Goal: Task Accomplishment & Management: Complete application form

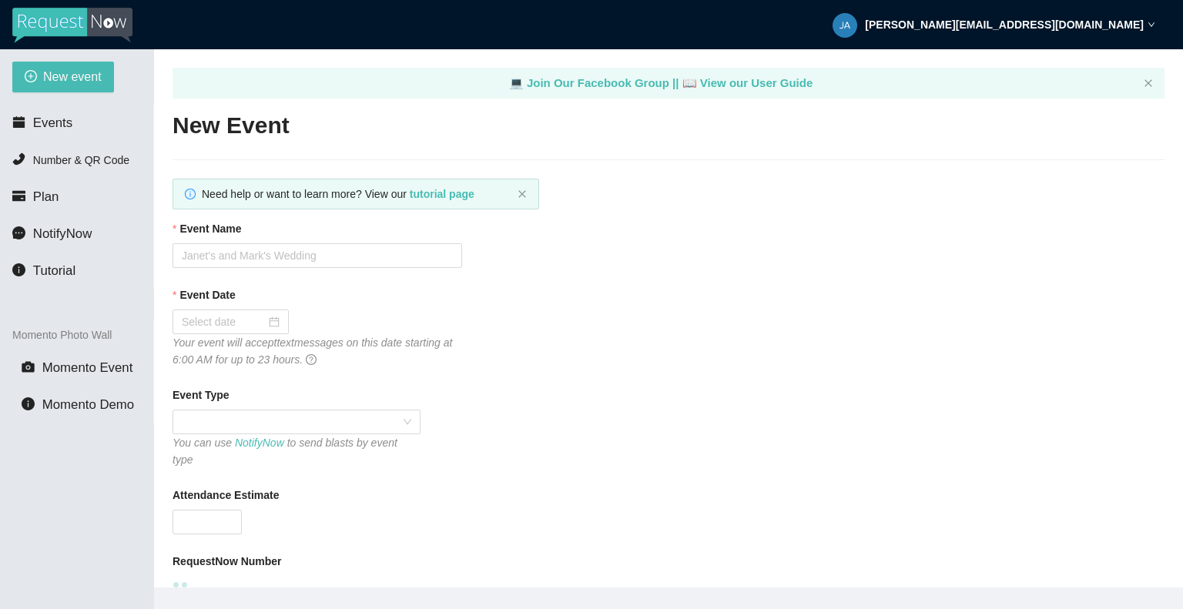
type textarea "[URL][DOMAIN_NAME]"
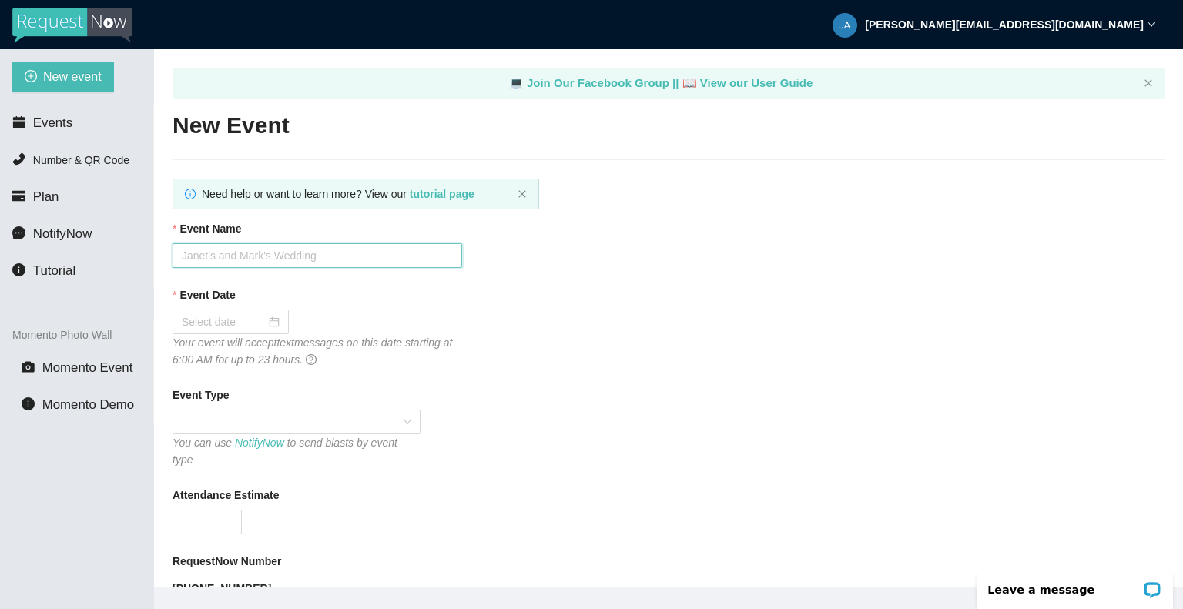
click at [231, 256] on input "Event Name" at bounding box center [317, 255] width 290 height 25
type input "[PERSON_NAME]"
click at [49, 121] on span "Events" at bounding box center [52, 123] width 39 height 15
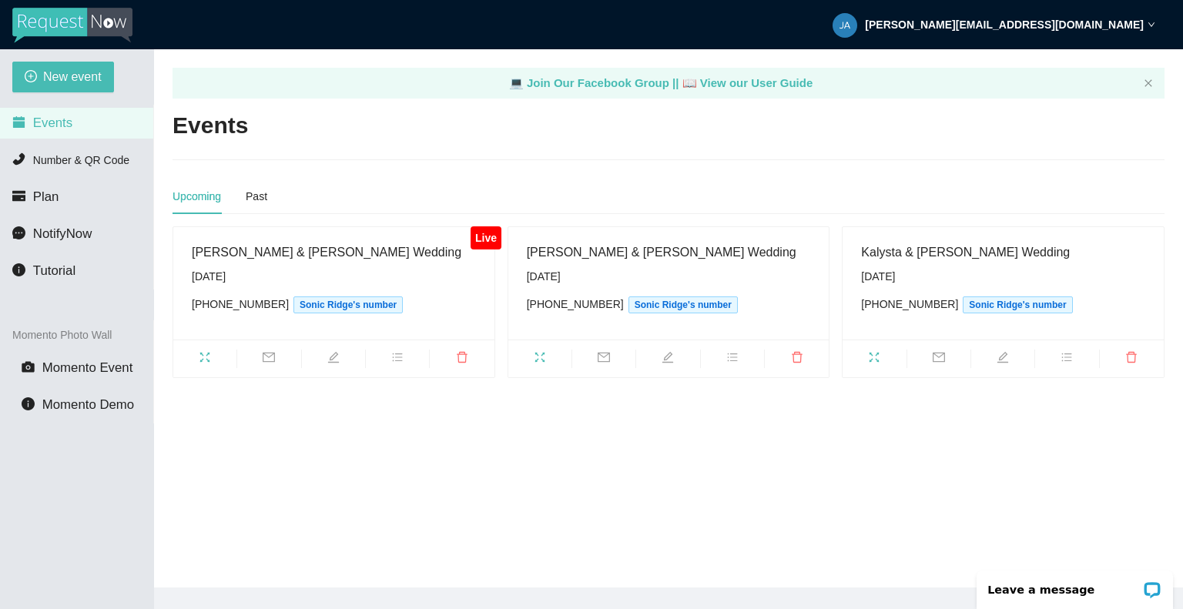
drag, startPoint x: 660, startPoint y: 19, endPoint x: 859, endPoint y: 159, distance: 243.1
click at [859, 159] on div at bounding box center [668, 159] width 992 height 1
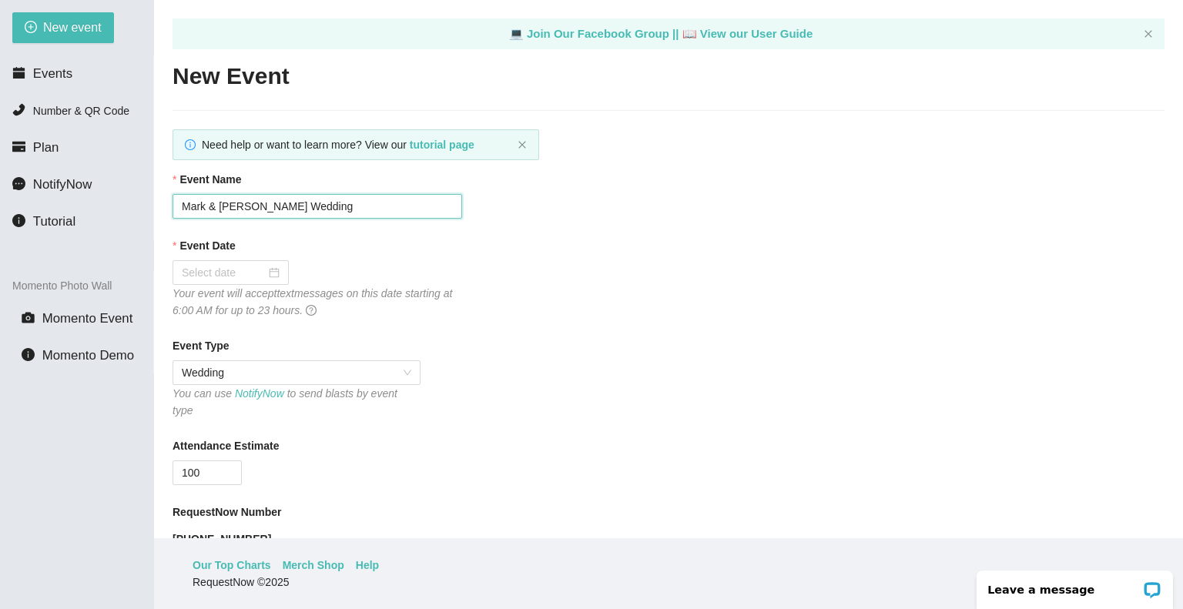
click at [228, 206] on input "Mark & [PERSON_NAME] Wedding" at bounding box center [317, 206] width 290 height 25
type input "j"
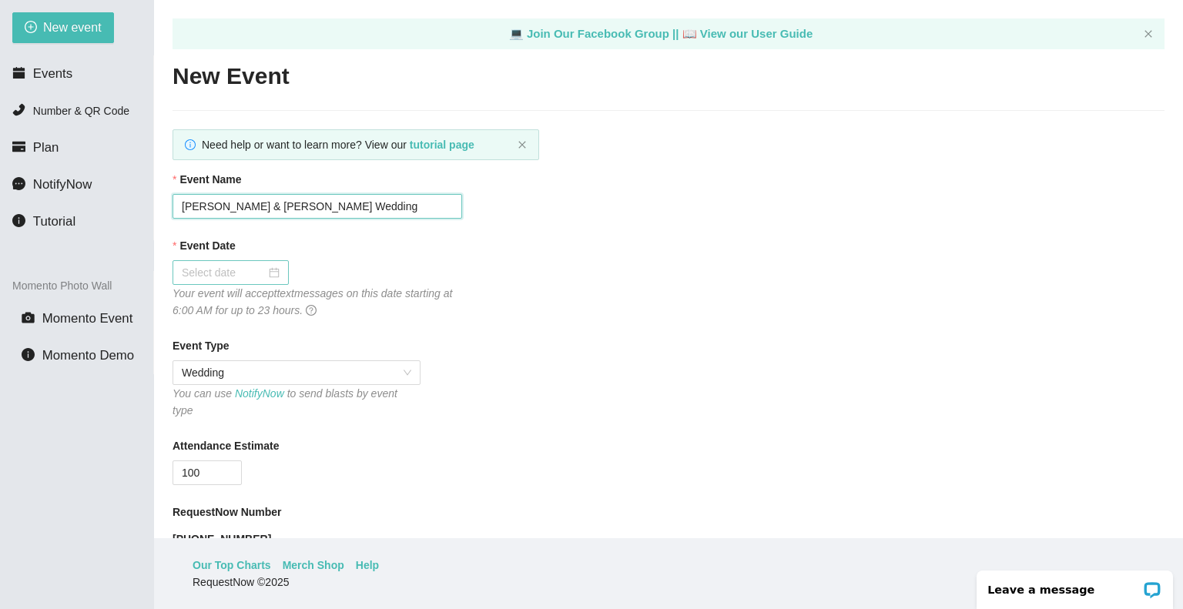
type input "[PERSON_NAME] & [PERSON_NAME] Wedding"
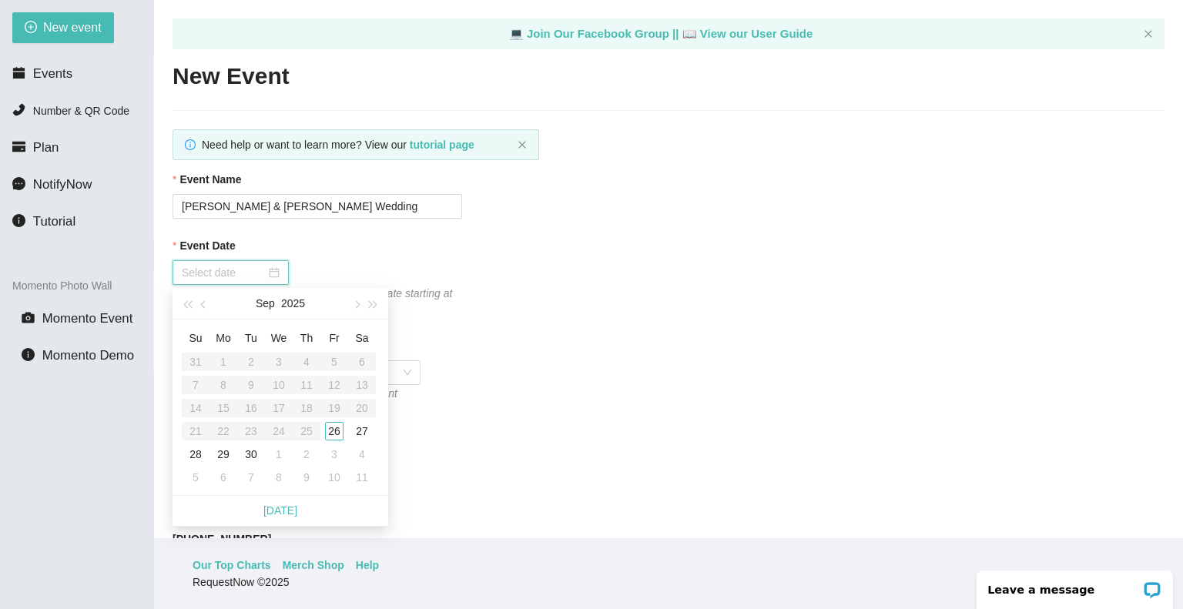
click at [205, 281] on input "Event Date" at bounding box center [224, 272] width 84 height 17
type input "[DATE]"
click at [331, 429] on div "26" at bounding box center [334, 431] width 18 height 18
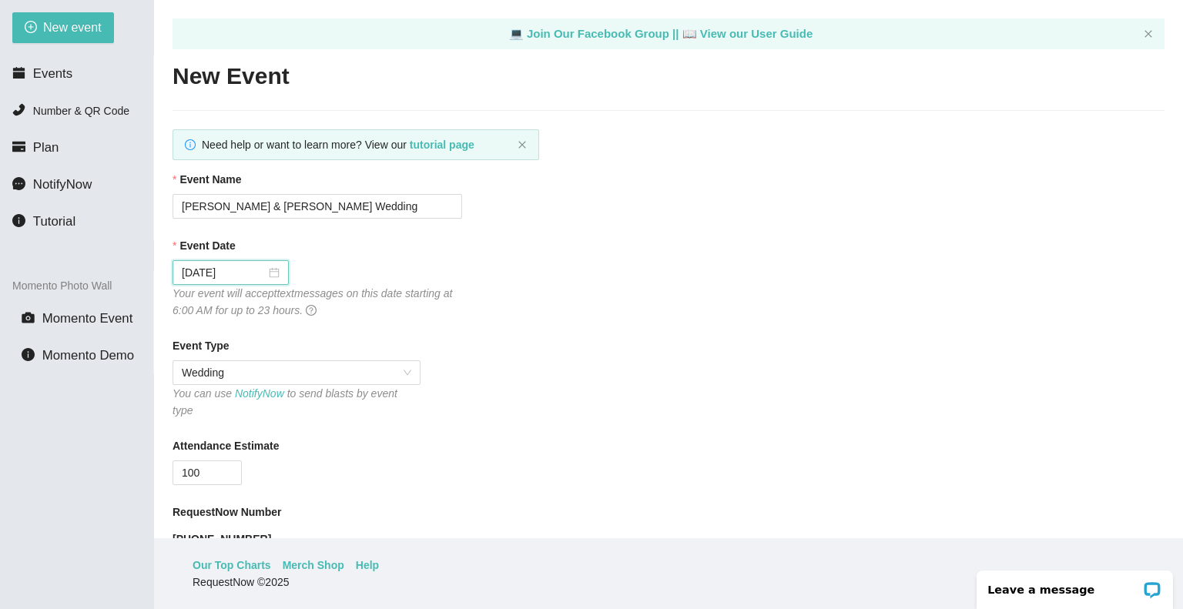
scroll to position [108, 0]
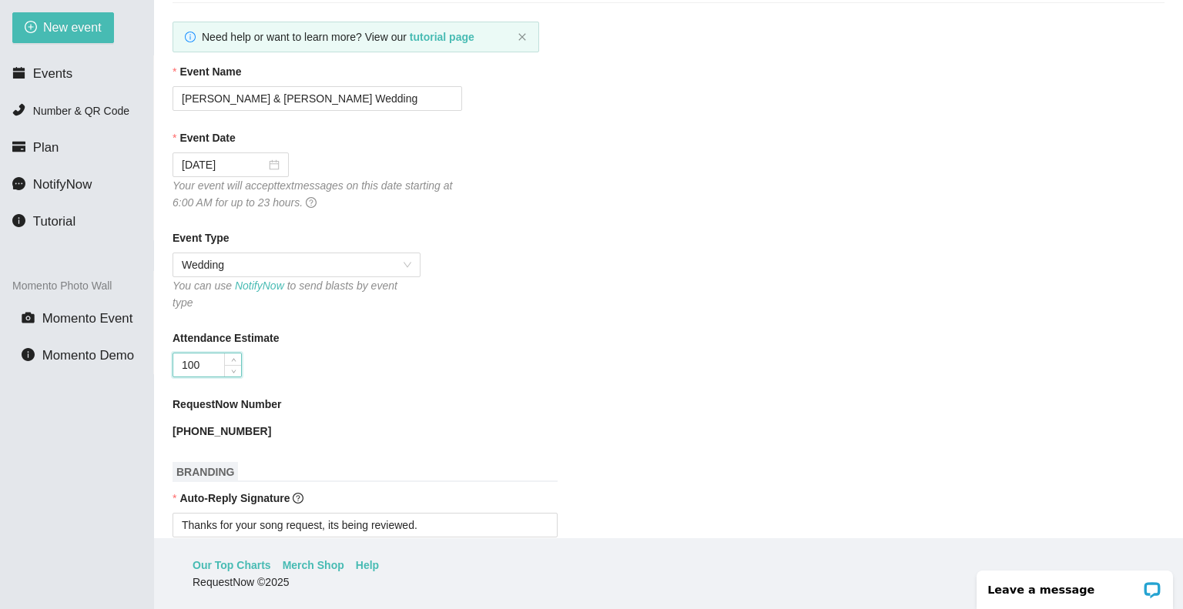
click at [211, 353] on input "100" at bounding box center [207, 364] width 68 height 23
type input "1"
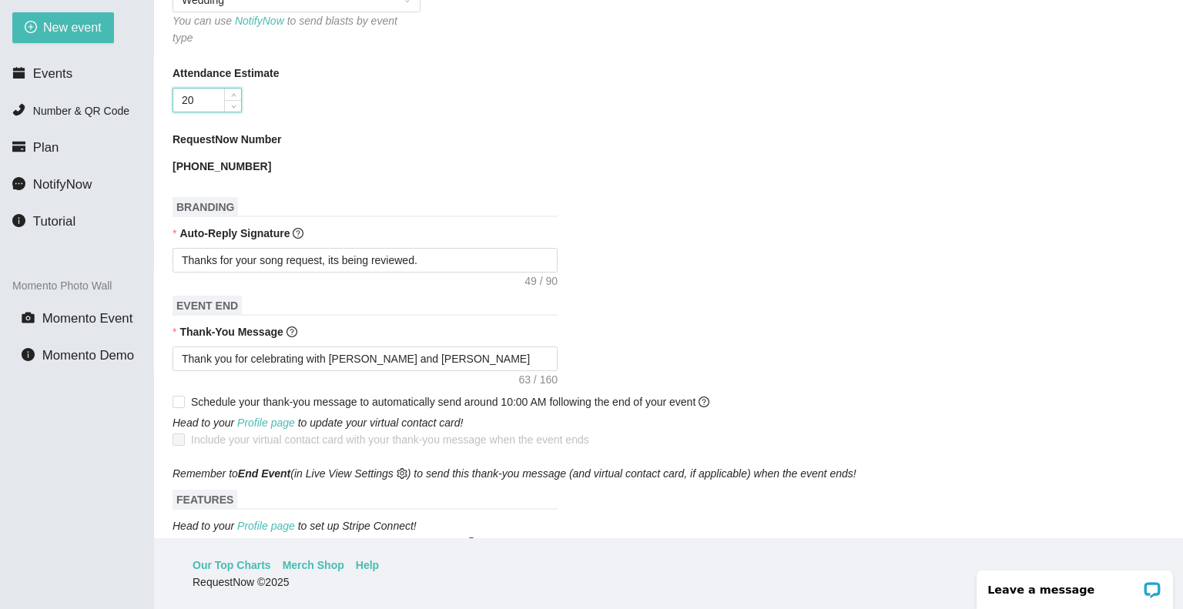
scroll to position [381, 0]
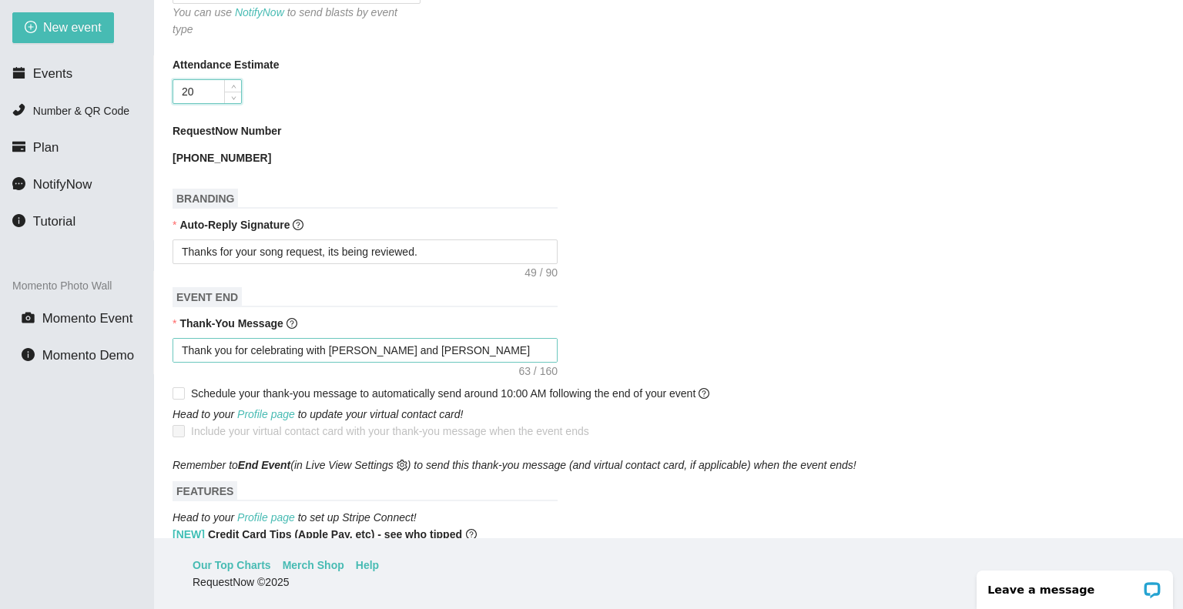
type input "20"
click at [357, 338] on textarea "Thank you for celebrating with Mark and Lona have a safe night." at bounding box center [364, 350] width 385 height 25
type textarea "Thank you for celebrating with Markand Lona have a safe night."
type textarea "Thank you for celebrating with Marand Lona have a safe night."
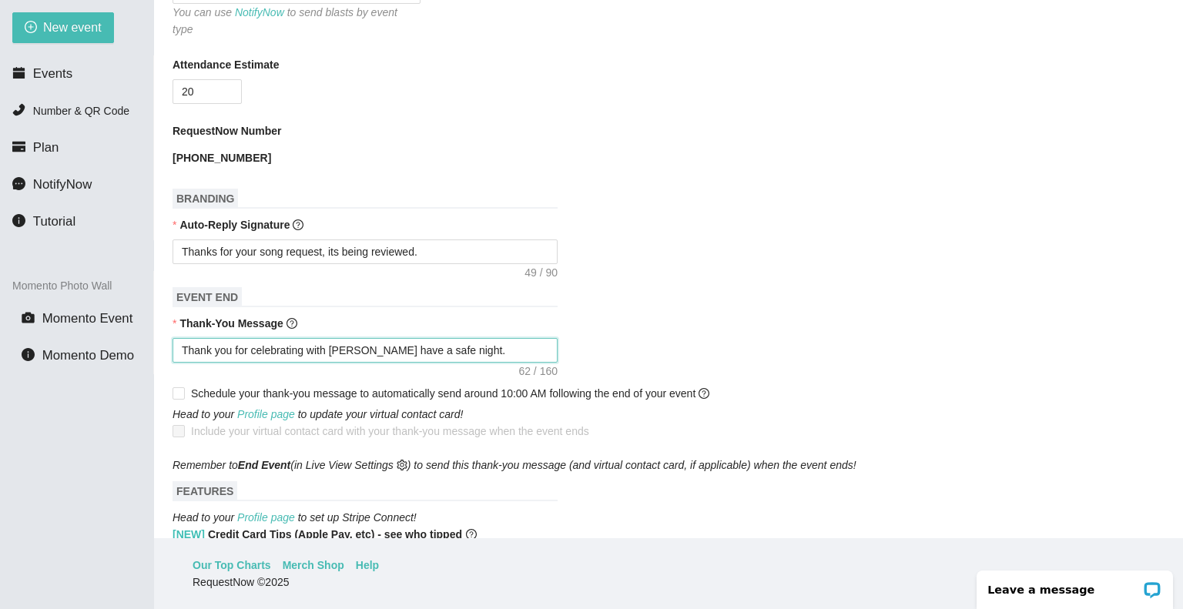
type textarea "Thank you for celebrating with Marand Lona have a safe night."
type textarea "Thank you for celebrating with Maand Lona have a safe night."
type textarea "Thank you for celebrating with Mand Lona have a safe night."
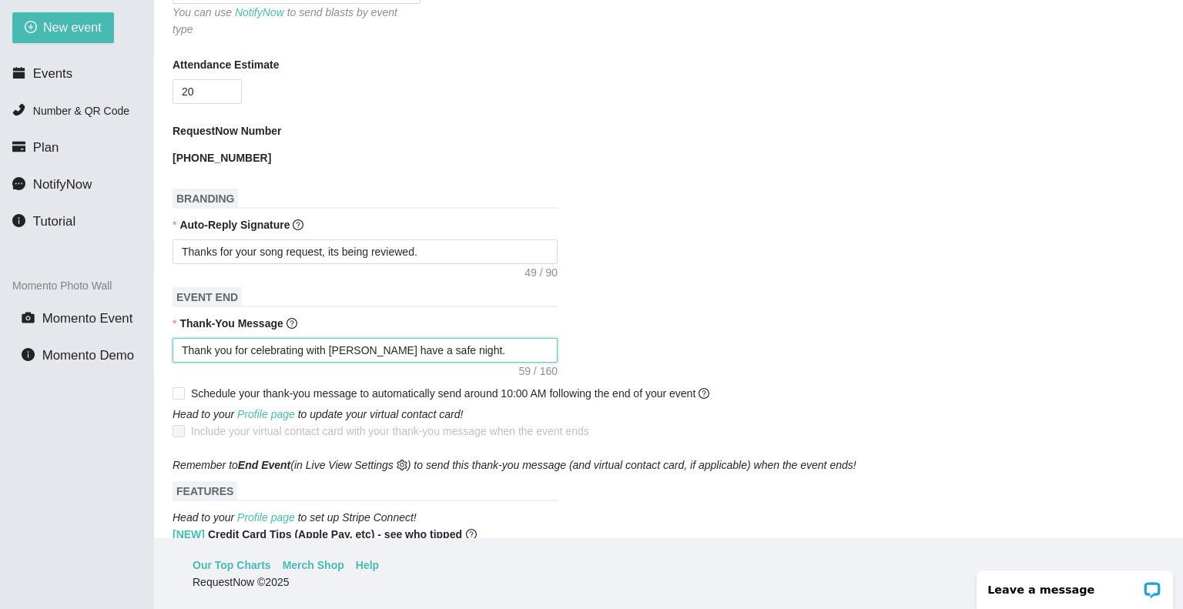
type textarea "Thank you for celebrating with and Lona have a safe night."
type textarea "Thank you for celebrating with Jand Lona have a safe night."
type textarea "Thank you for celebrating with Joand Lona have a safe night."
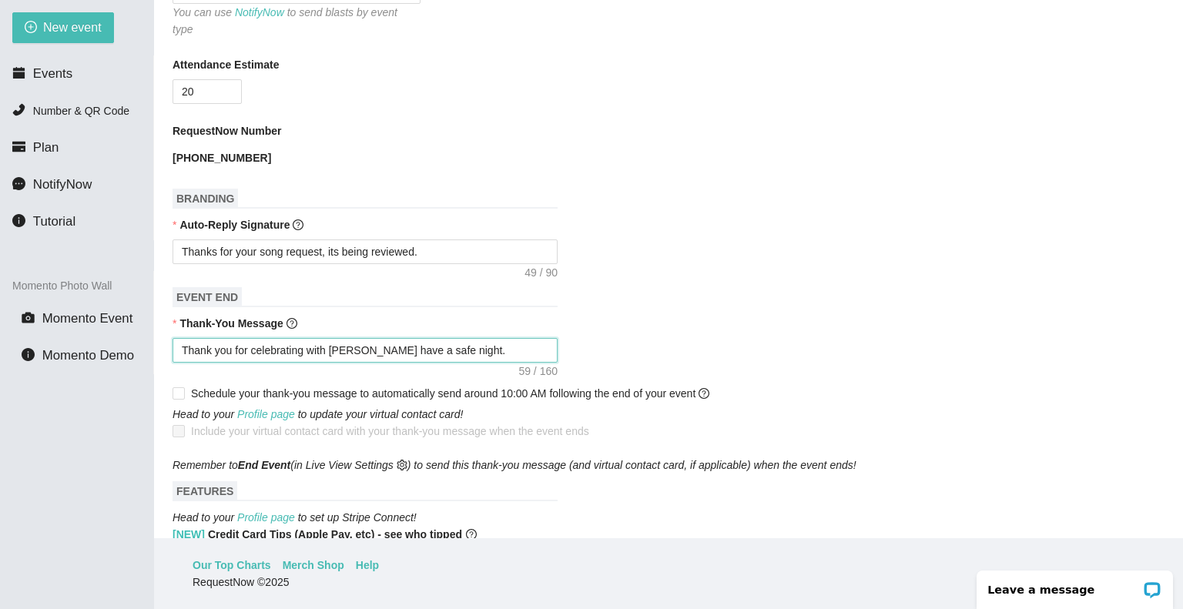
type textarea "Thank you for celebrating with Joand Lona have a safe night."
type textarea "Thank you for celebrating with Josand Lona have a safe night."
type textarea "Thank you for celebrating with Joseand Lona have a safe night."
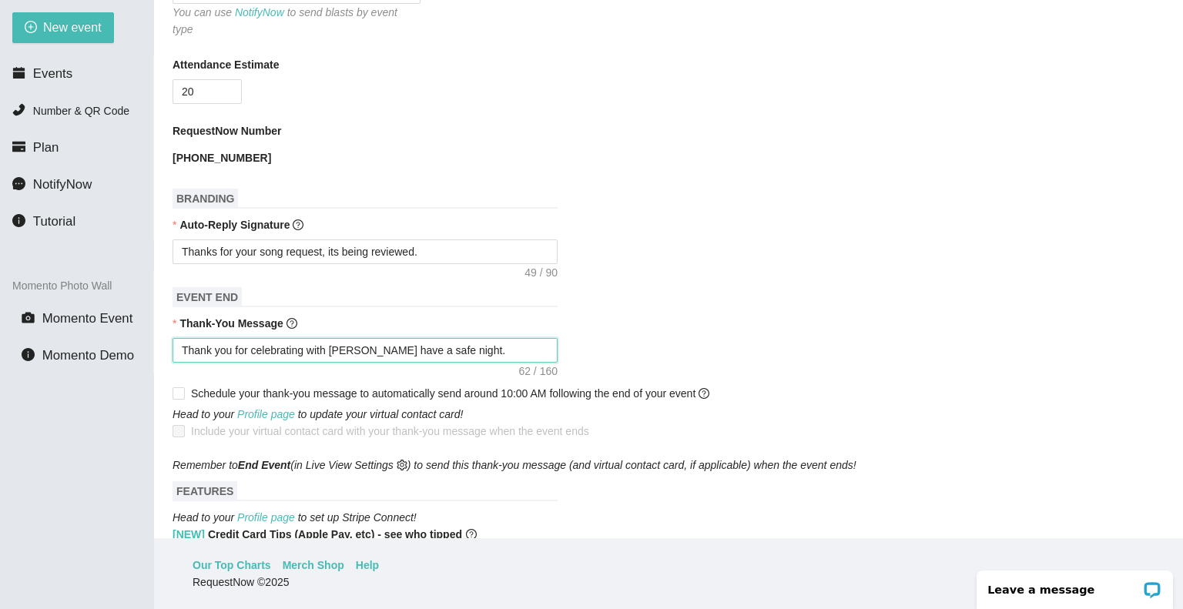
type textarea "Thank you for celebrating with Josepand Lona have a safe night."
type textarea "Thank you for celebrating with Josephand Lona have a safe night."
type textarea "Thank you for celebrating with Joseph and Lona have a safe night."
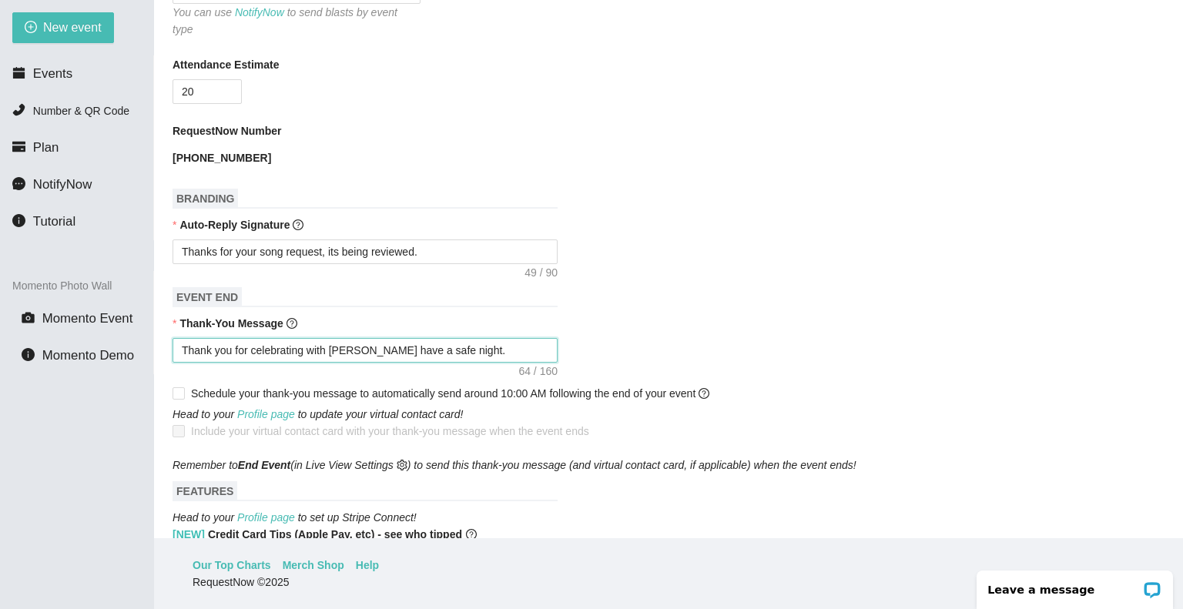
type textarea "Thank you for celebrating with Joseph and Lona have a safe night."
type textarea "Thank you for celebrating with Joseph and Lon have a safe night."
type textarea "Thank you for celebrating with Joseph and Lo have a safe night."
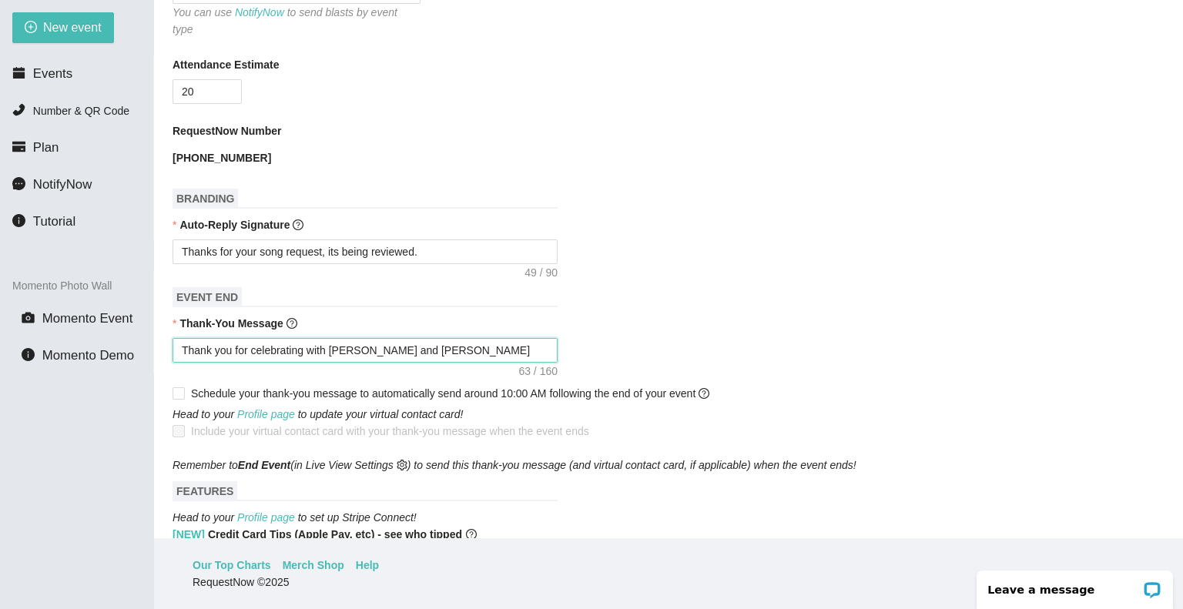
type textarea "Thank you for celebrating with Joseph and L have a safe night."
type textarea "Thank you for celebrating with Joseph and have a safe night."
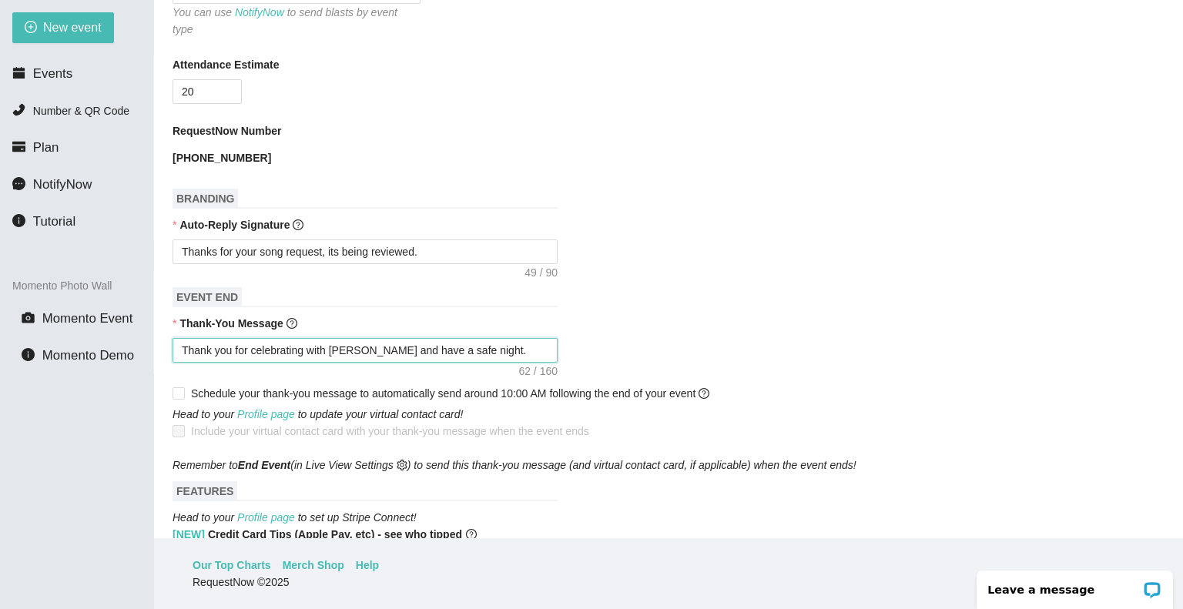
type textarea "Thank you for celebrating with Joseph and have a safe night."
type textarea "Thank you for celebrating with Joseph an have a safe night."
type textarea "Thank you for celebrating with Joseph a have a safe night."
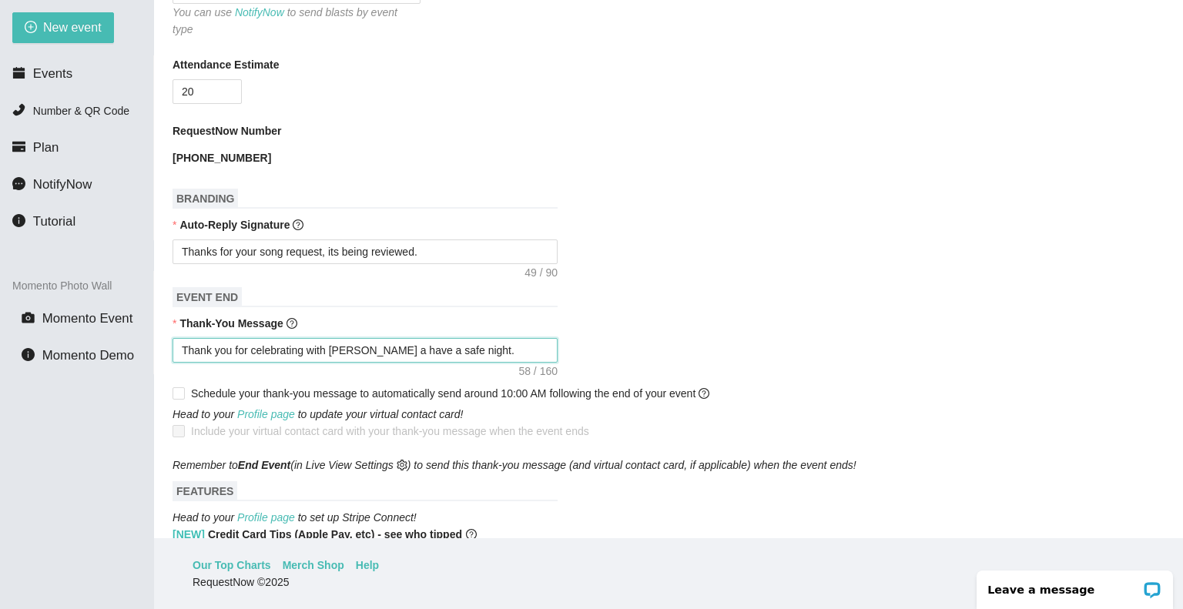
type textarea "Thank you for celebrating with Joseph have a safe night."
type textarea "Thank you for celebrating with Joseph & have a safe night."
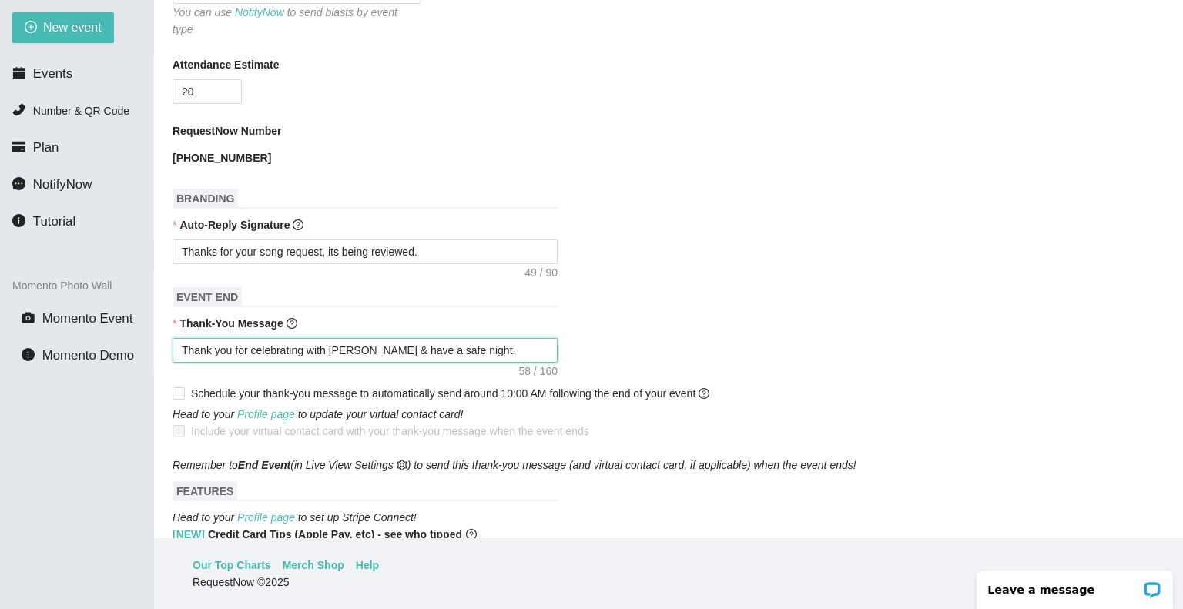
type textarea "Thank you for celebrating with Joseph & have a safe night."
type textarea "Thank you for celebrating with Joseph & J have a safe night."
type textarea "Thank you for celebrating with Joseph & Je have a safe night."
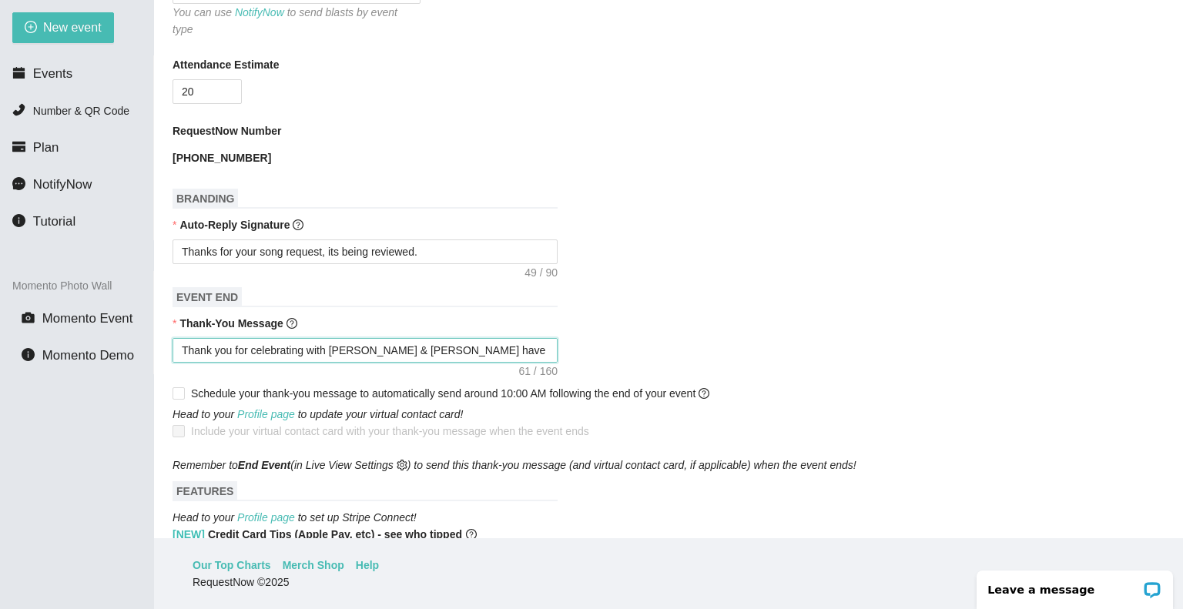
type textarea "Thank you for celebrating with Joseph & Jen have a safe night."
type textarea "Thank you for celebrating with Joseph & Jenn have a safe night."
type textarea "Thank you for celebrating with Joseph & Jenni have a safe night."
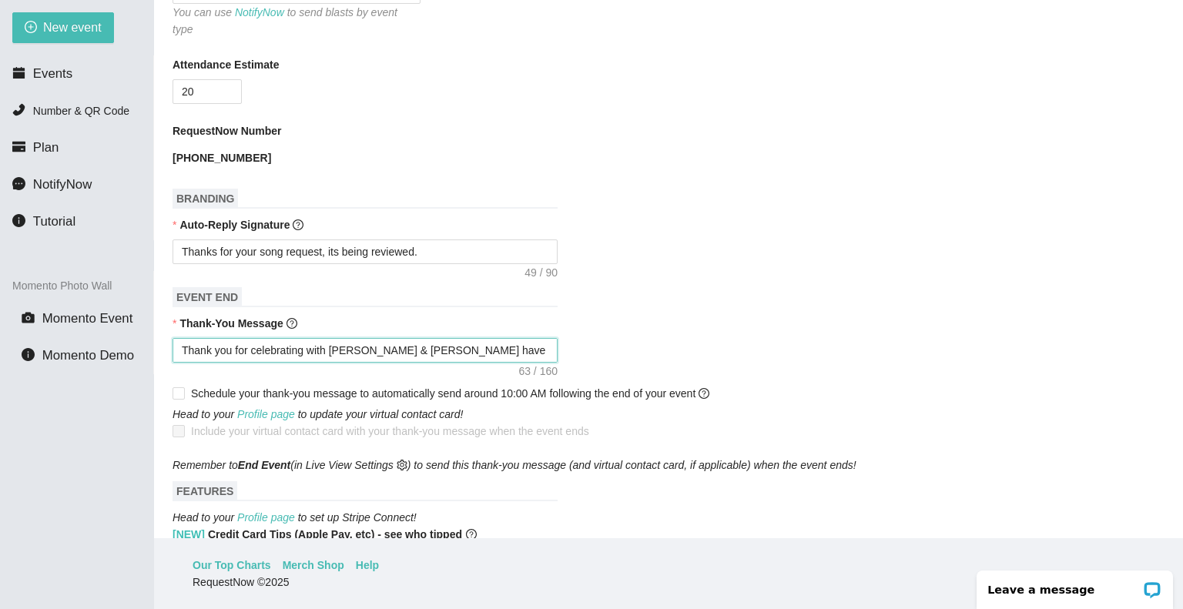
type textarea "Thank you for celebrating with Joseph & Jenni have a safe night."
type textarea "Thank you for celebrating with Joseph & Jennif have a safe night."
type textarea "Thank you for celebrating with Joseph & Jennife have a safe night."
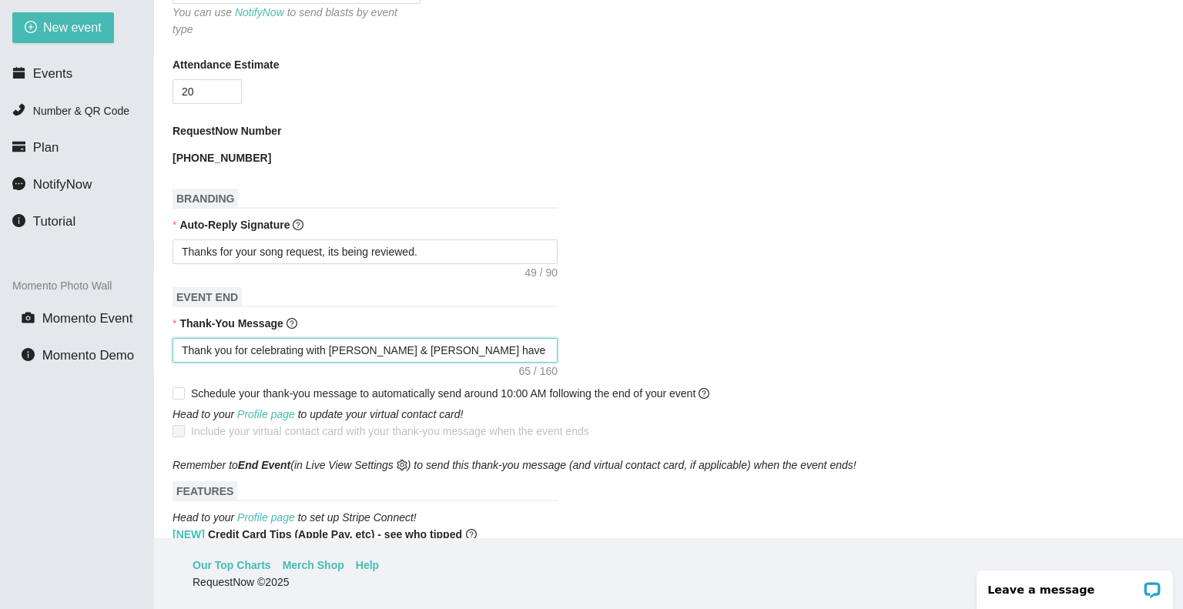
type textarea "Thank you for celebrating with Joseph & Jennifer have a safe night."
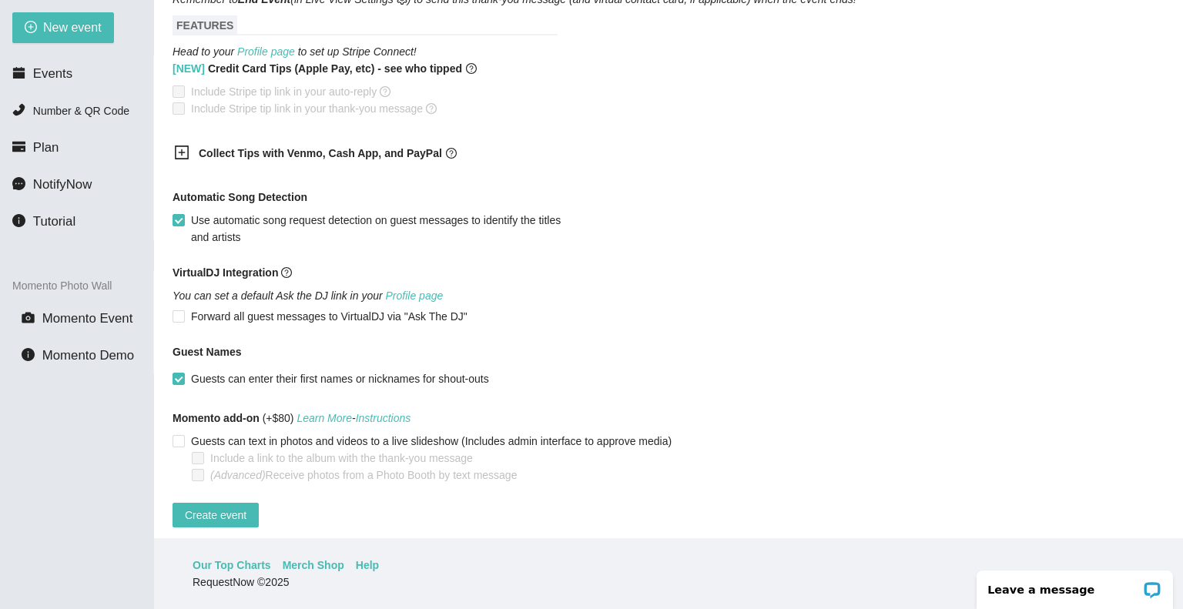
scroll to position [853, 0]
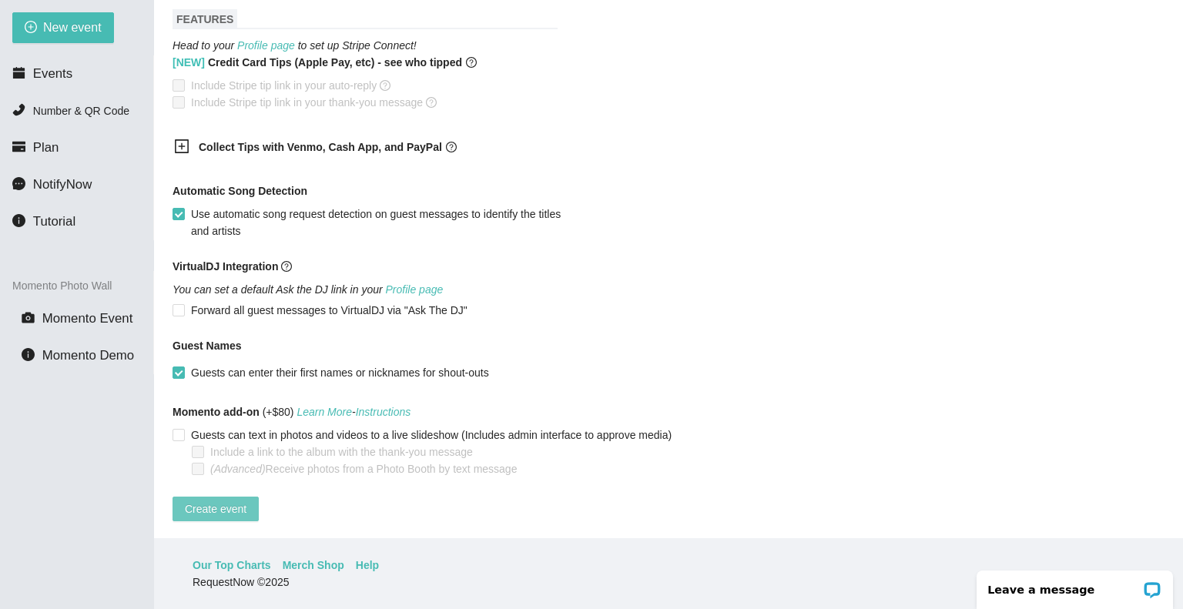
type textarea "Thank you for celebrating with Joseph & Jennifer have a safe night."
click at [208, 501] on span "Create event" at bounding box center [216, 509] width 62 height 17
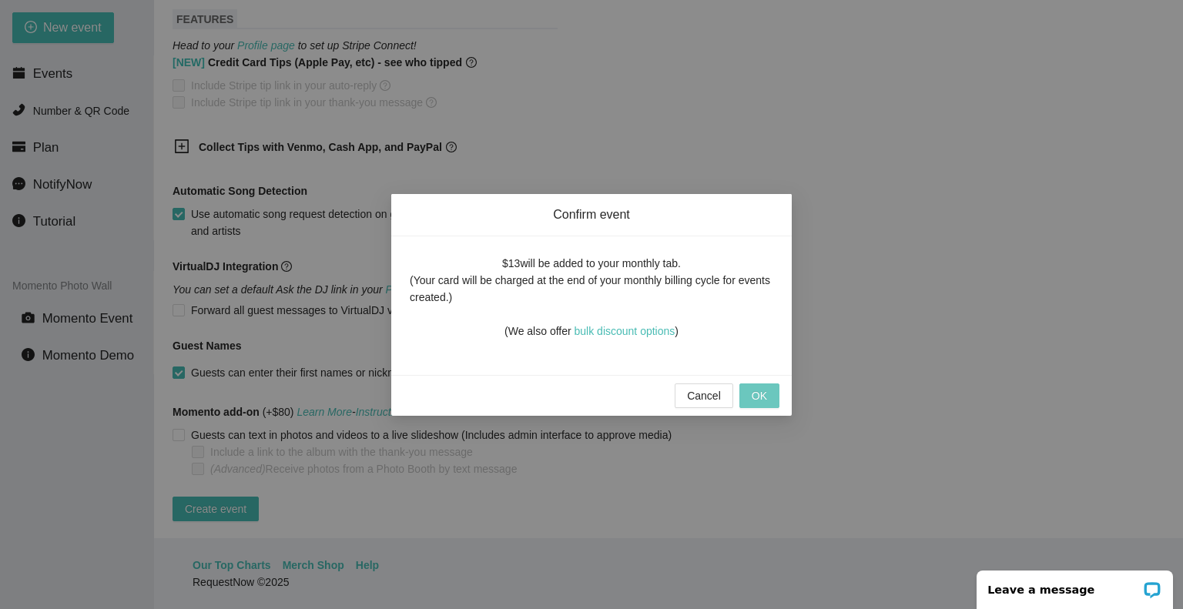
click at [764, 400] on span "OK" at bounding box center [759, 395] width 15 height 17
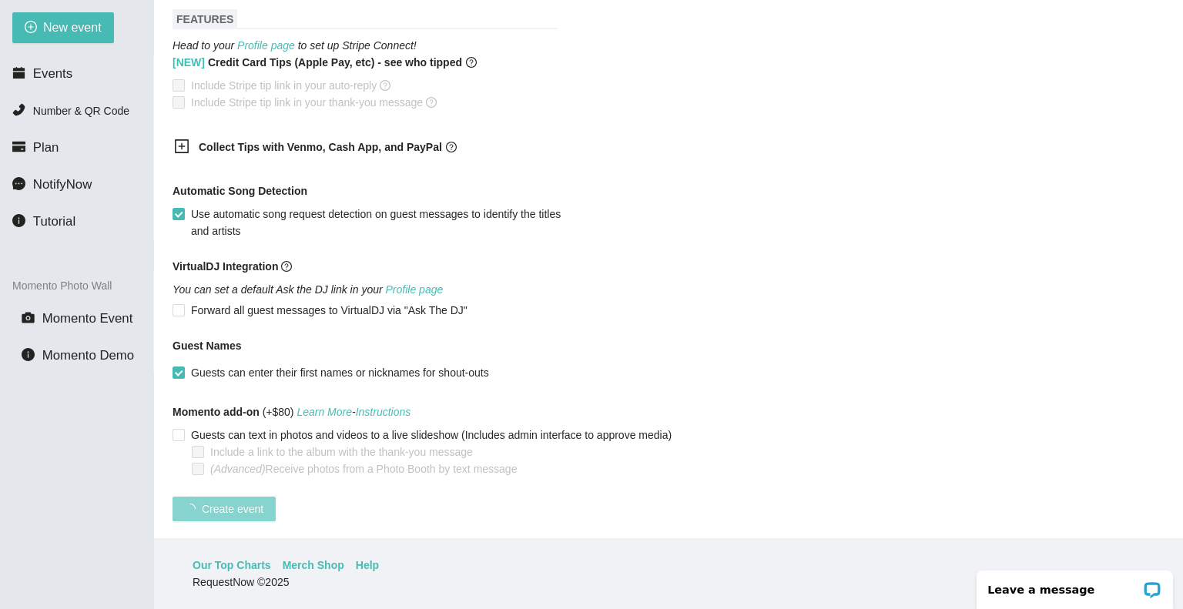
scroll to position [252, 0]
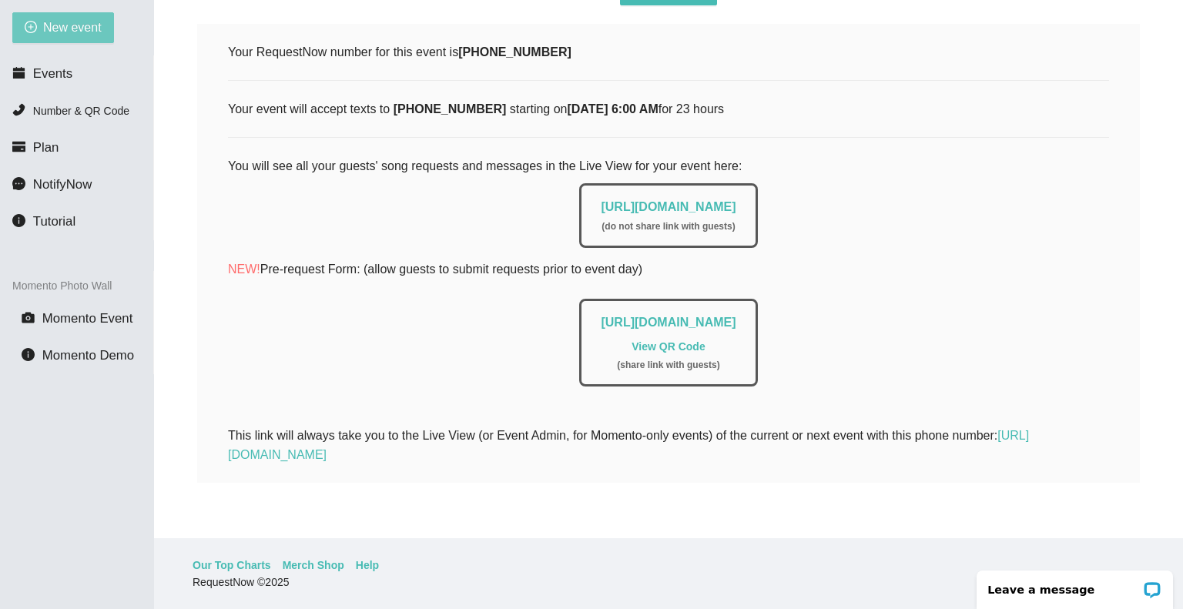
click at [83, 34] on span "New event" at bounding box center [72, 27] width 59 height 19
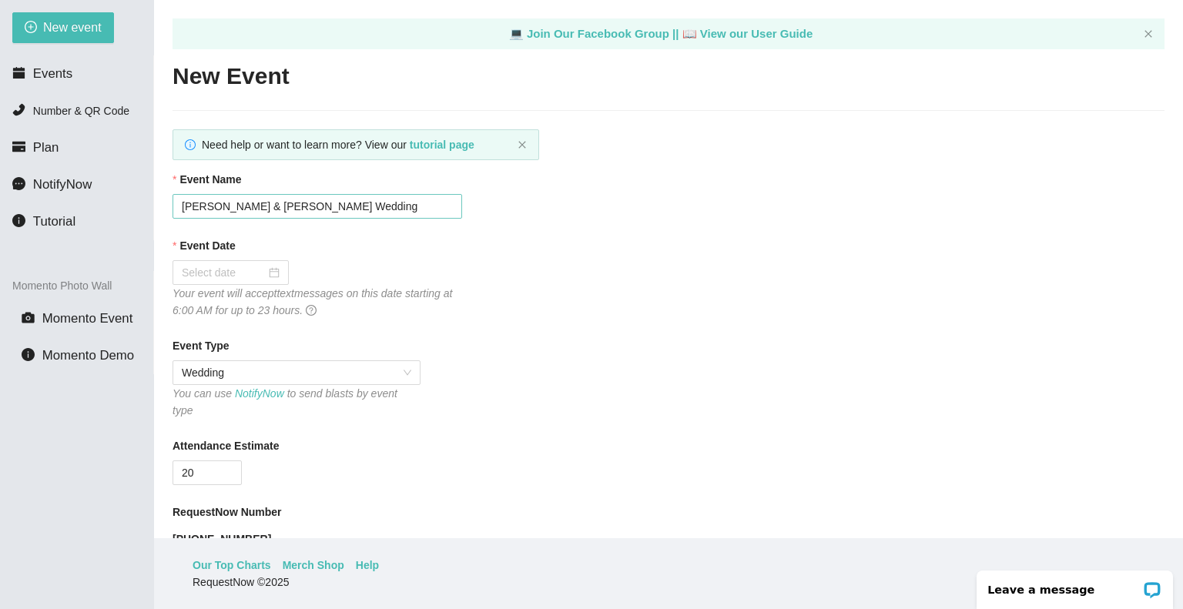
scroll to position [0, 0]
click at [71, 26] on span "New event" at bounding box center [72, 27] width 59 height 19
type textarea "https://virtualdj.com/ask/DJ_Spinz"
drag, startPoint x: 216, startPoint y: 209, endPoint x: 112, endPoint y: 221, distance: 104.6
click at [112, 221] on section "New event Events Number & QR Code Plan NotifyNow Tutorial Momento Photo Wall Mo…" at bounding box center [591, 304] width 1183 height 609
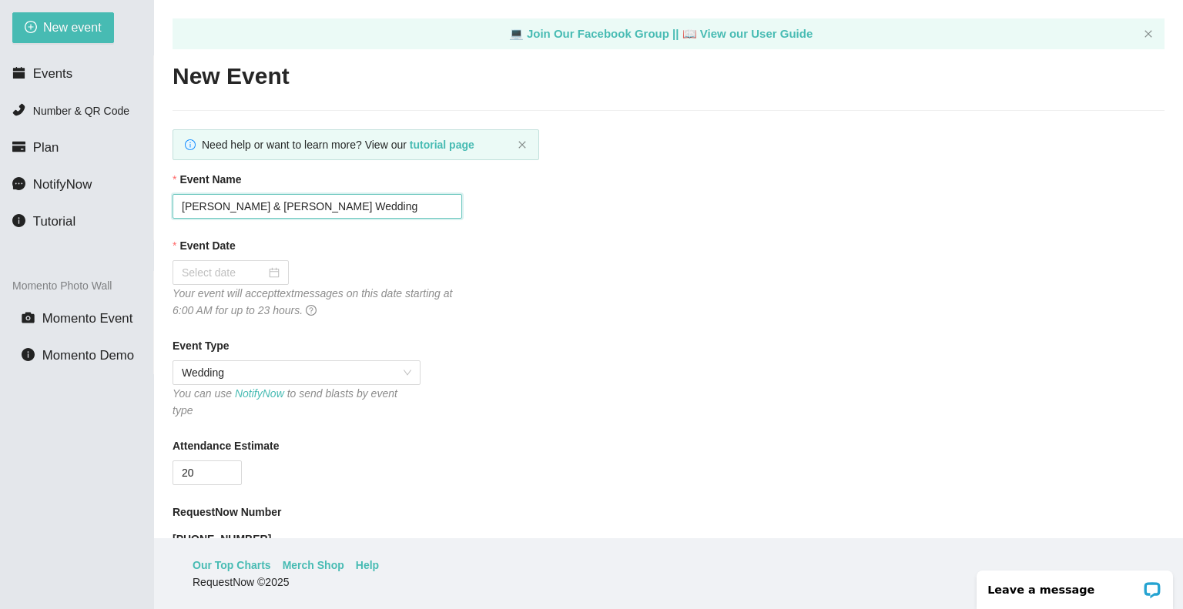
click at [257, 209] on input "Aaron & Joseph Wedding" at bounding box center [317, 206] width 290 height 25
type input "Aaron & Kelly Wedding"
click at [269, 273] on div at bounding box center [231, 272] width 98 height 17
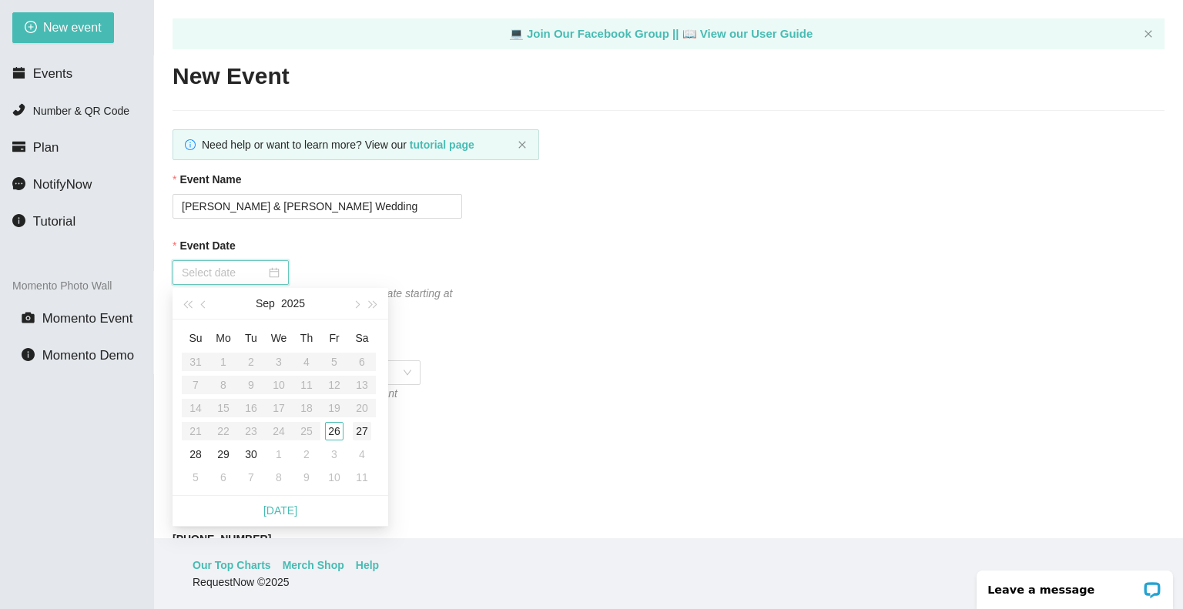
type input "09/27/2025"
click at [363, 434] on div "27" at bounding box center [362, 431] width 18 height 18
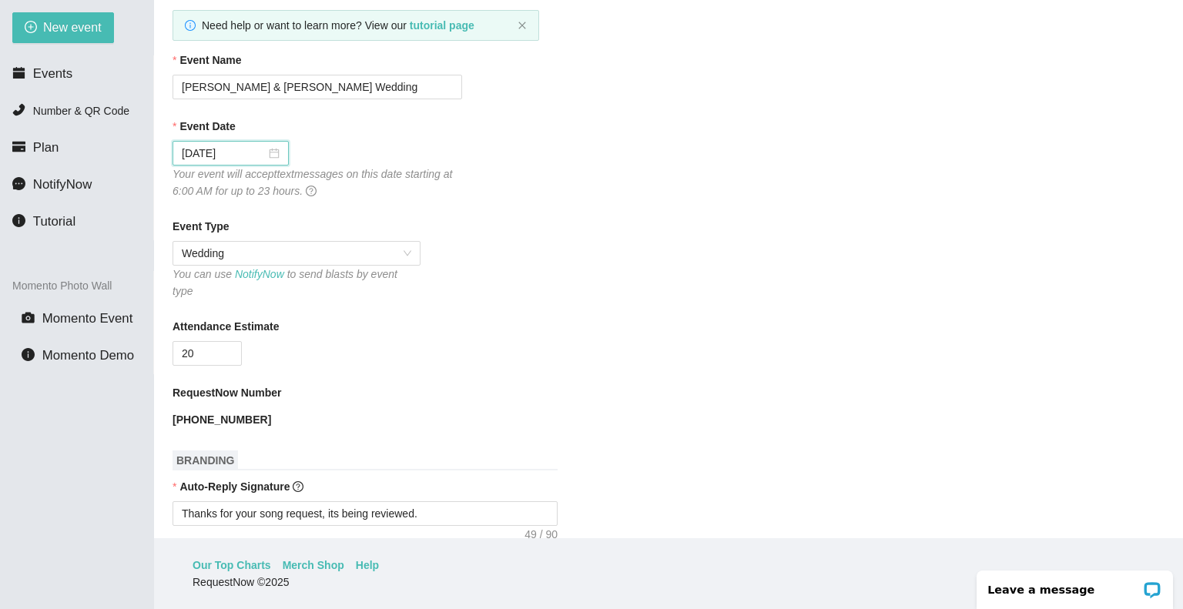
scroll to position [120, 0]
click at [207, 341] on input "20" at bounding box center [207, 352] width 68 height 23
type input "2"
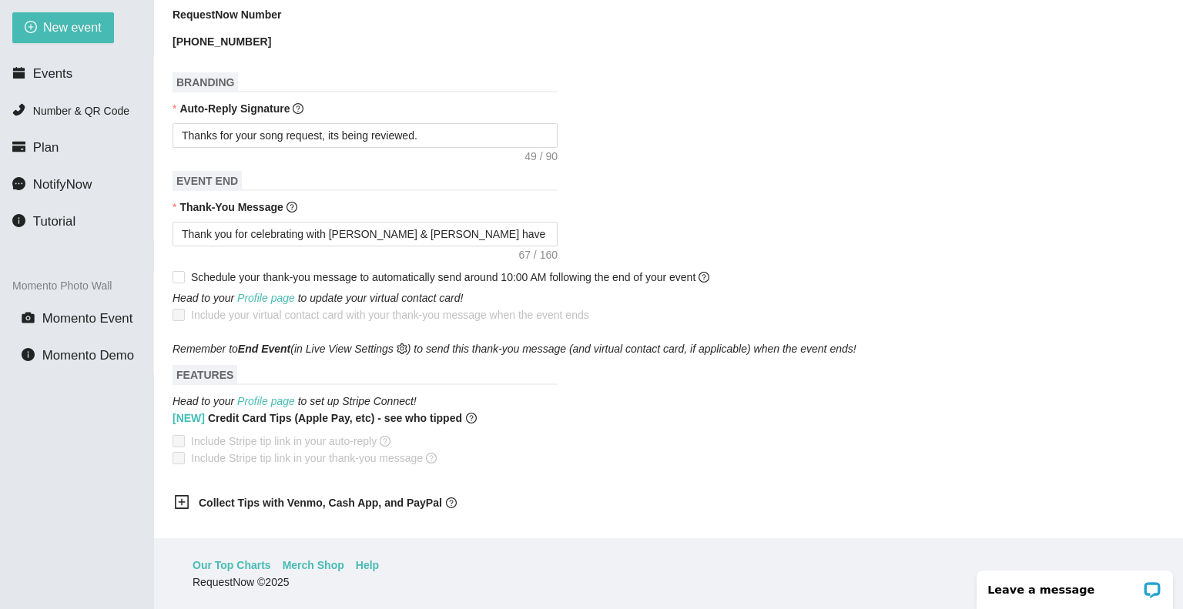
scroll to position [521, 0]
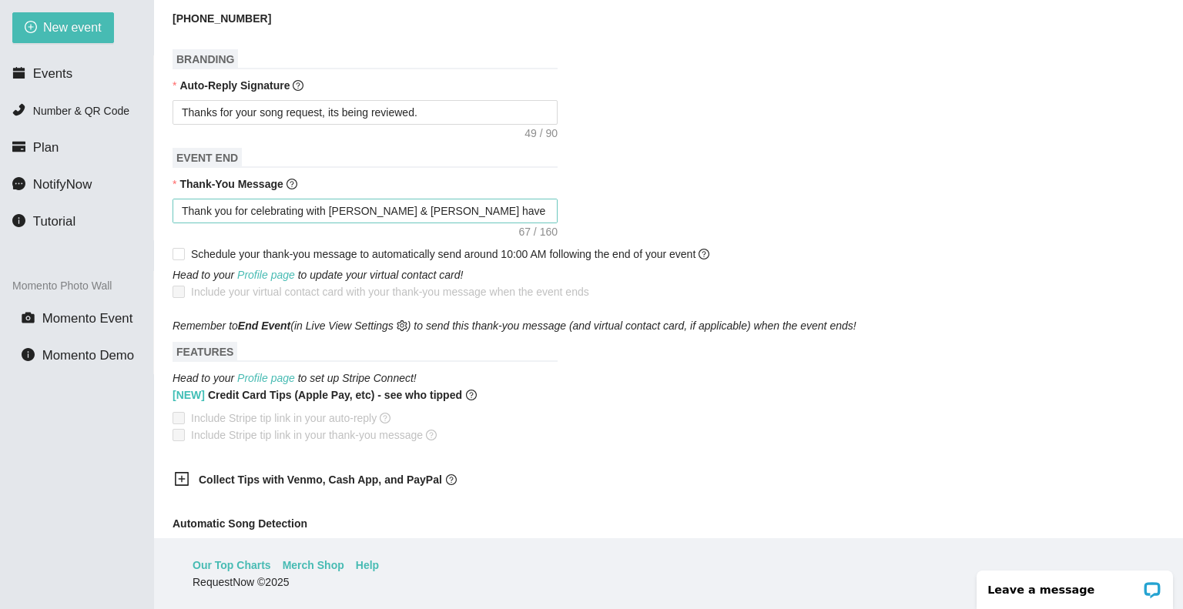
type input "140"
drag, startPoint x: 413, startPoint y: 199, endPoint x: 328, endPoint y: 202, distance: 84.7
click at [328, 202] on textarea "Thank you for celebrating with Joseph & Jennifer have a safe night." at bounding box center [364, 211] width 385 height 25
type textarea "Thank you for celebrating with A have a safe night."
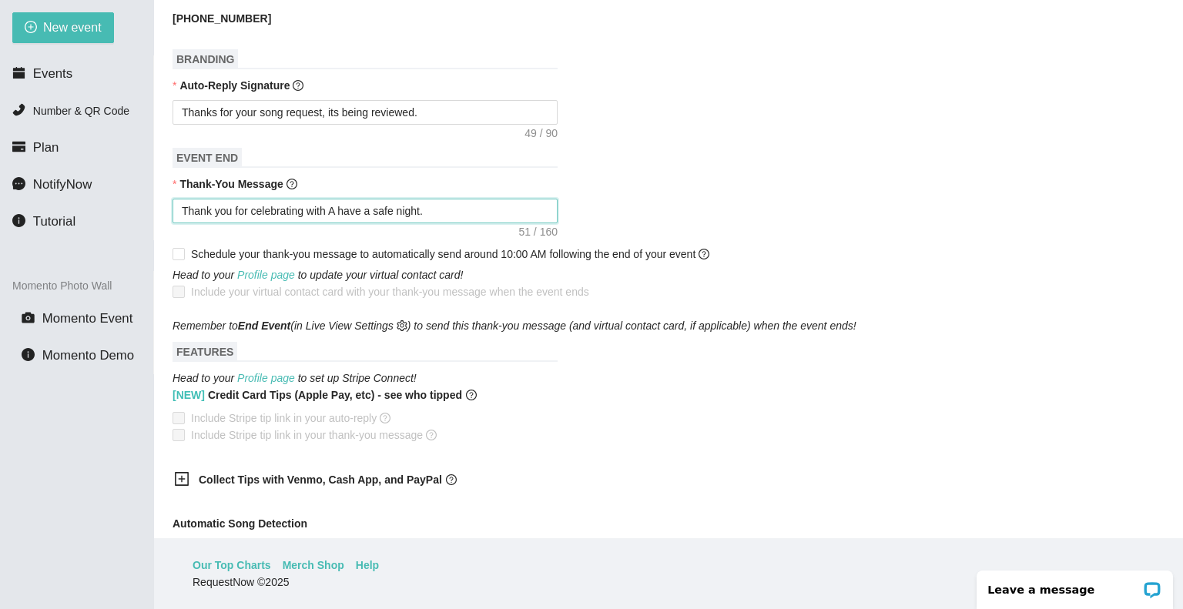
type textarea "Thank you for celebrating with Aa have a safe night."
type textarea "Thank you for celebrating with Aar have a safe night."
type textarea "Thank you for celebrating with Aaro have a safe night."
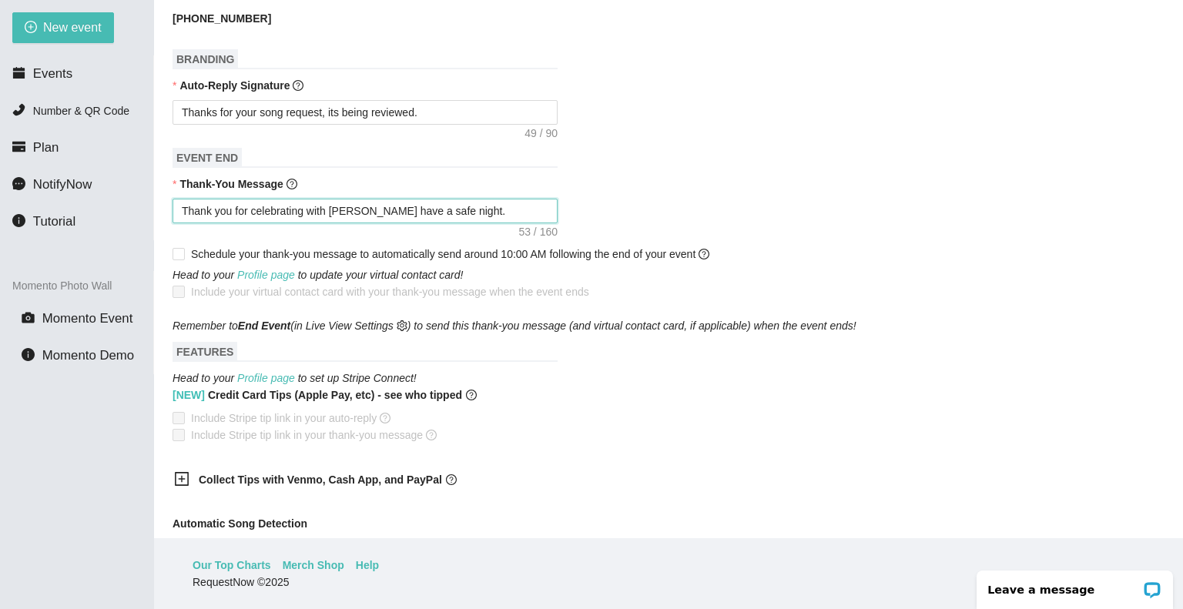
type textarea "Thank you for celebrating with Aaro have a safe night."
type textarea "Thank you for celebrating with Aaron have a safe night."
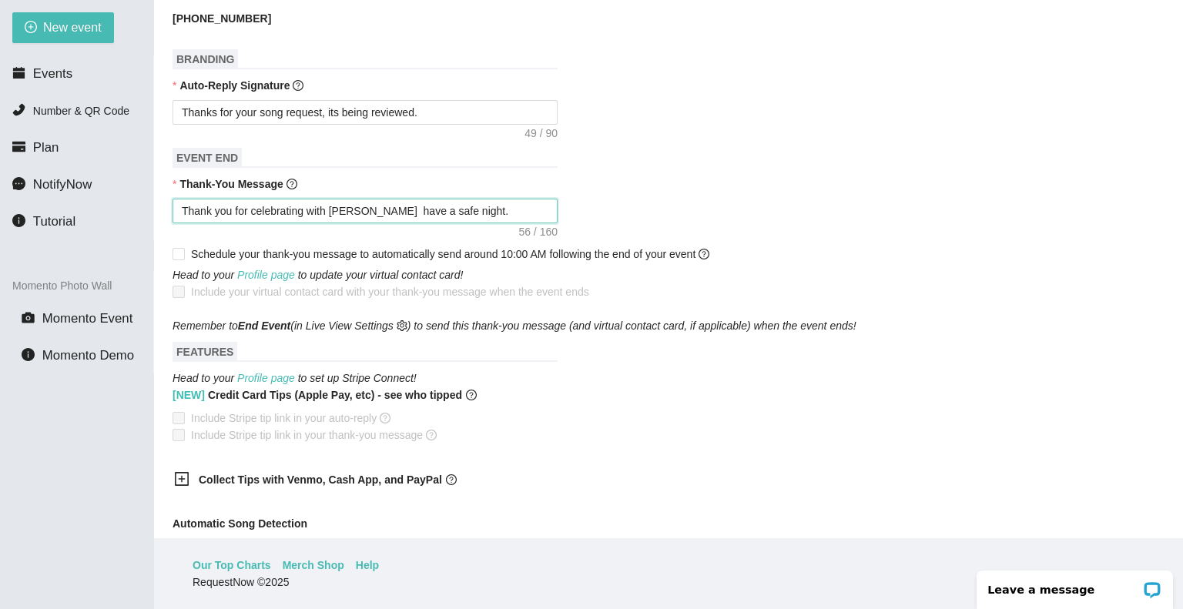
type textarea "Thank you for celebrating with Aaron & have a safe night."
type textarea "Thank you for celebrating with Aaron & K have a safe night."
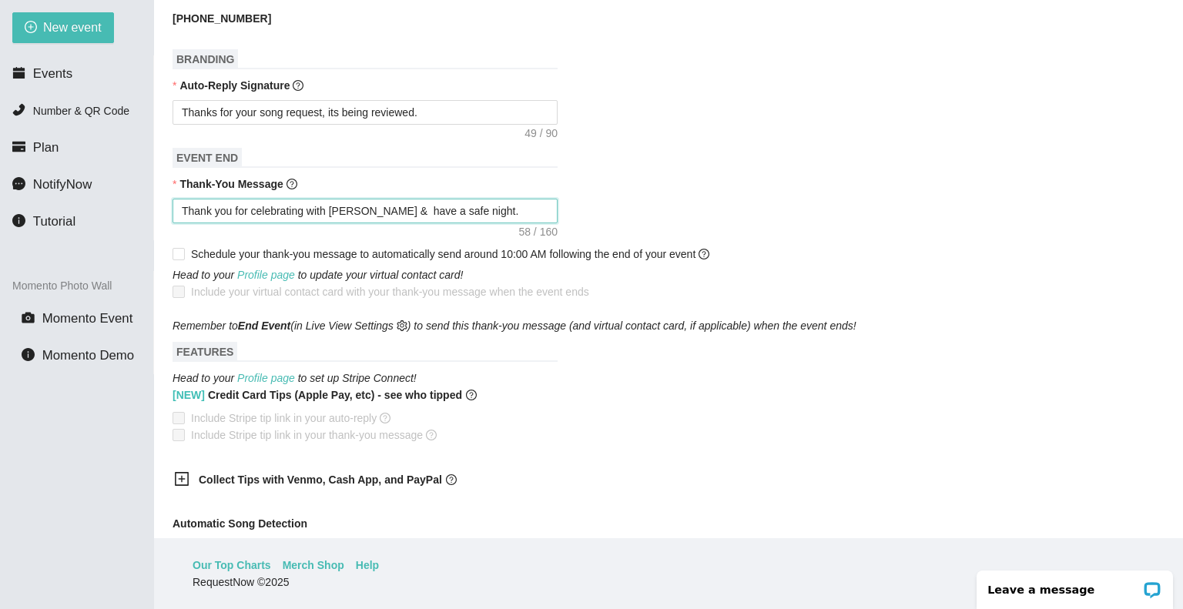
type textarea "Thank you for celebrating with Aaron & K have a safe night."
type textarea "Thank you for celebrating with Aaron & Ke have a safe night."
type textarea "Thank you for celebrating with Aaron & Kel have a safe night."
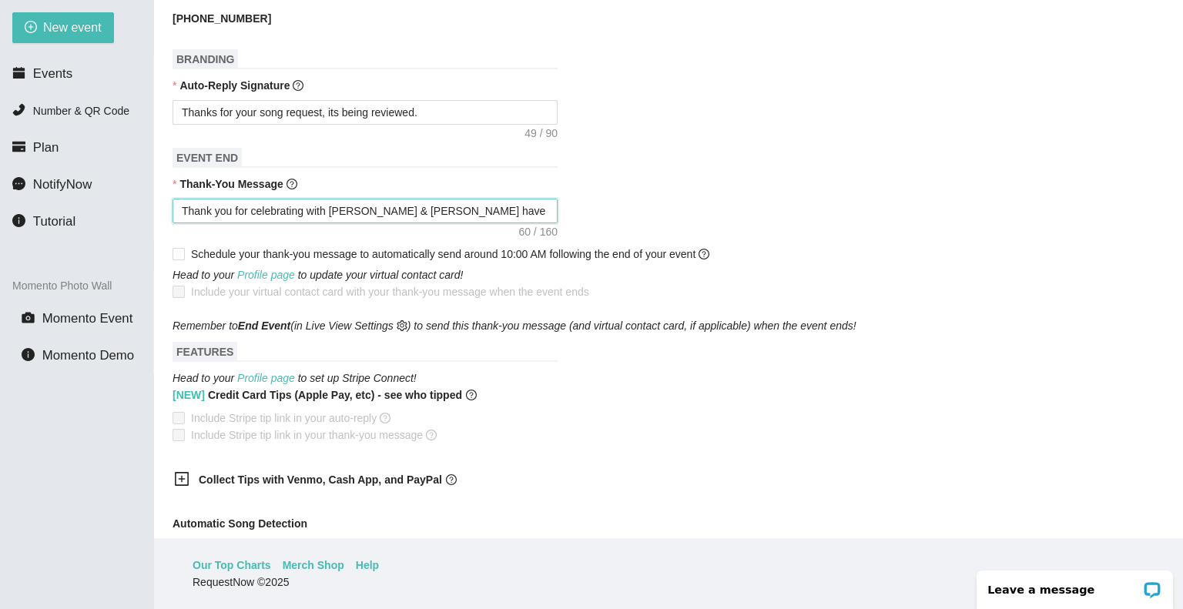
type textarea "Thank you for celebrating with Aaron & Kell have a safe night."
type textarea "Thank you for celebrating with Aaron & Kelly have a safe night."
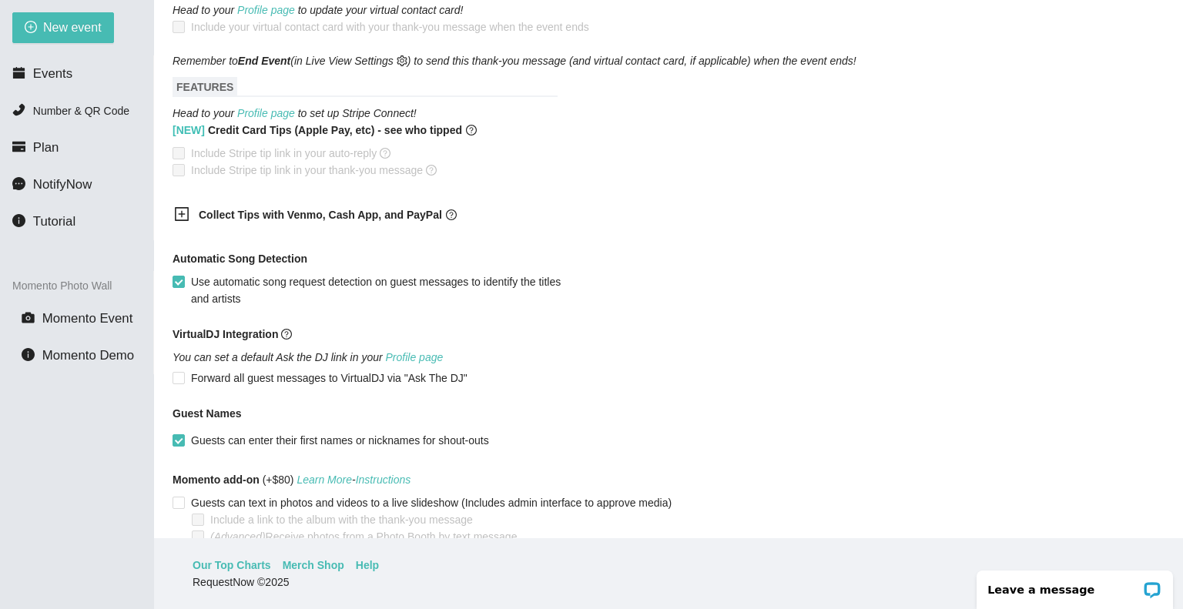
scroll to position [853, 0]
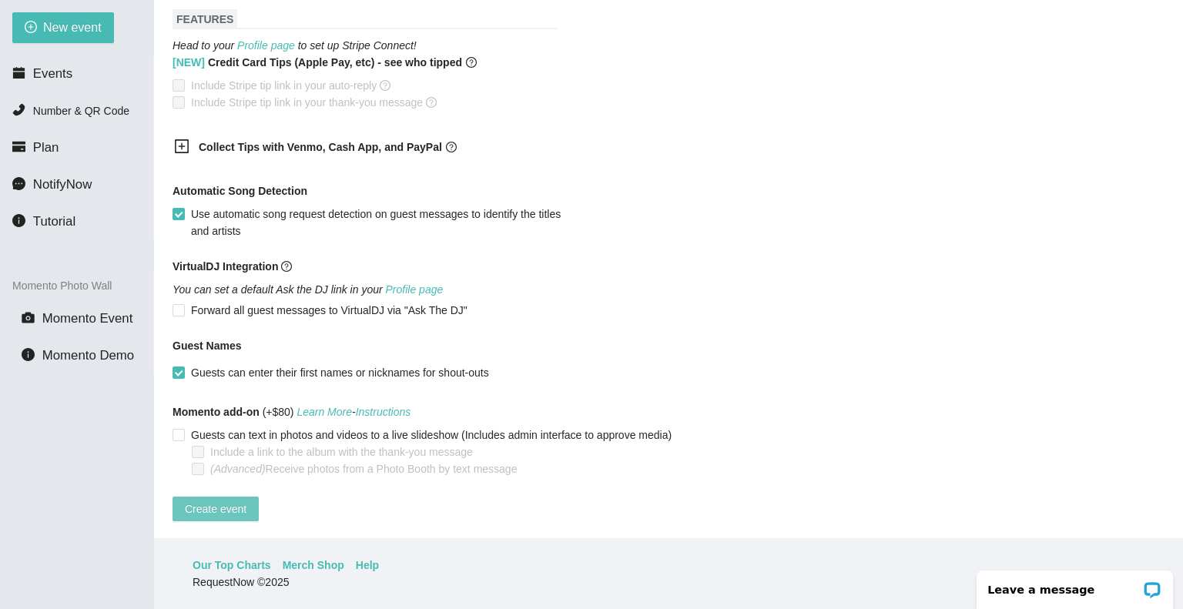
type textarea "Thank you for celebrating with Aaron & Kelly have a safe night."
click at [200, 501] on span "Create event" at bounding box center [216, 509] width 62 height 17
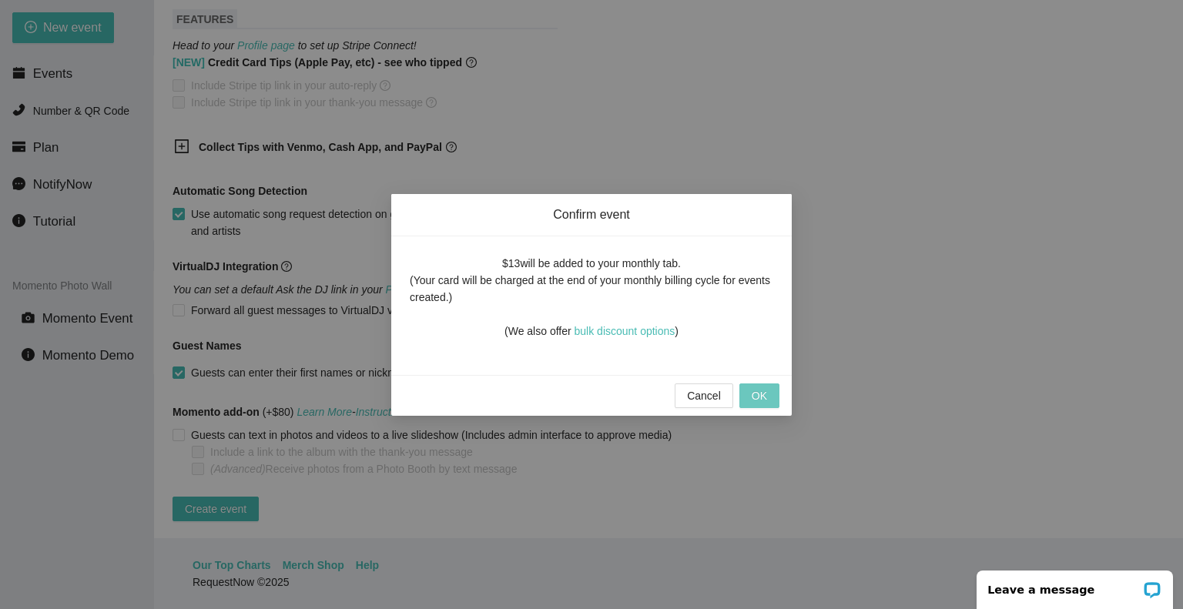
click at [758, 395] on span "OK" at bounding box center [759, 395] width 15 height 17
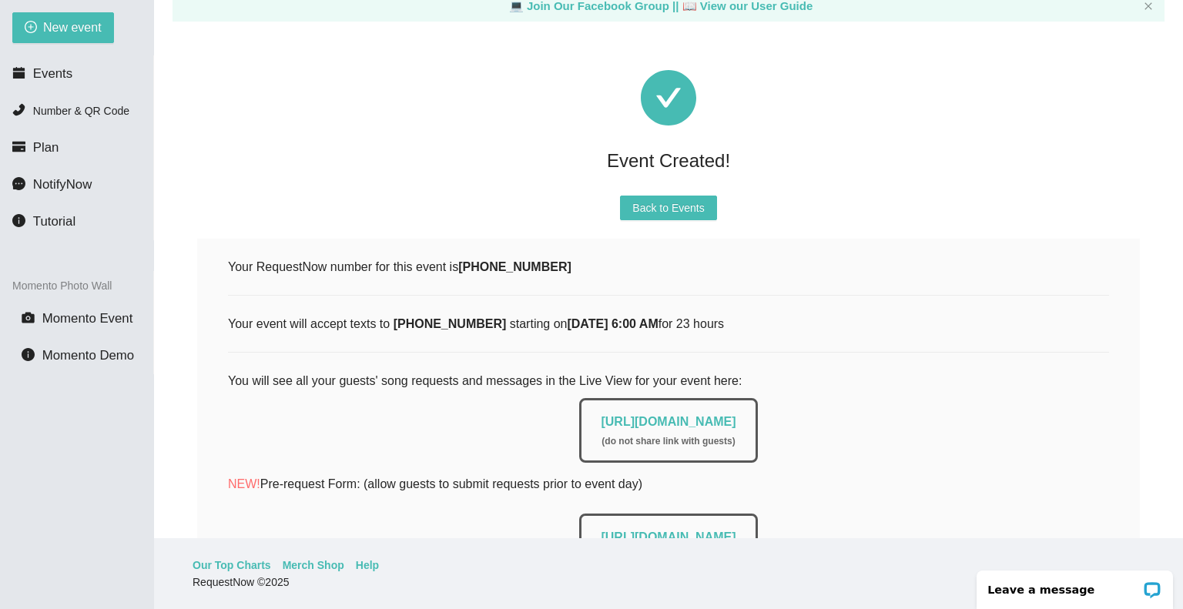
scroll to position [0, 0]
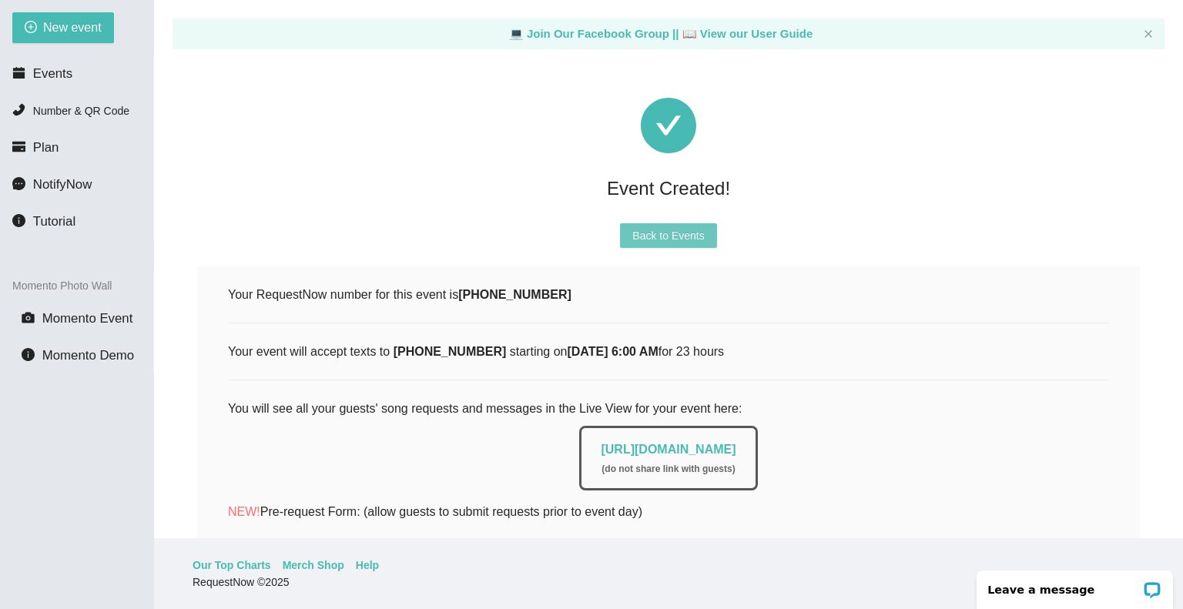
click at [688, 233] on span "Back to Events" at bounding box center [668, 235] width 72 height 17
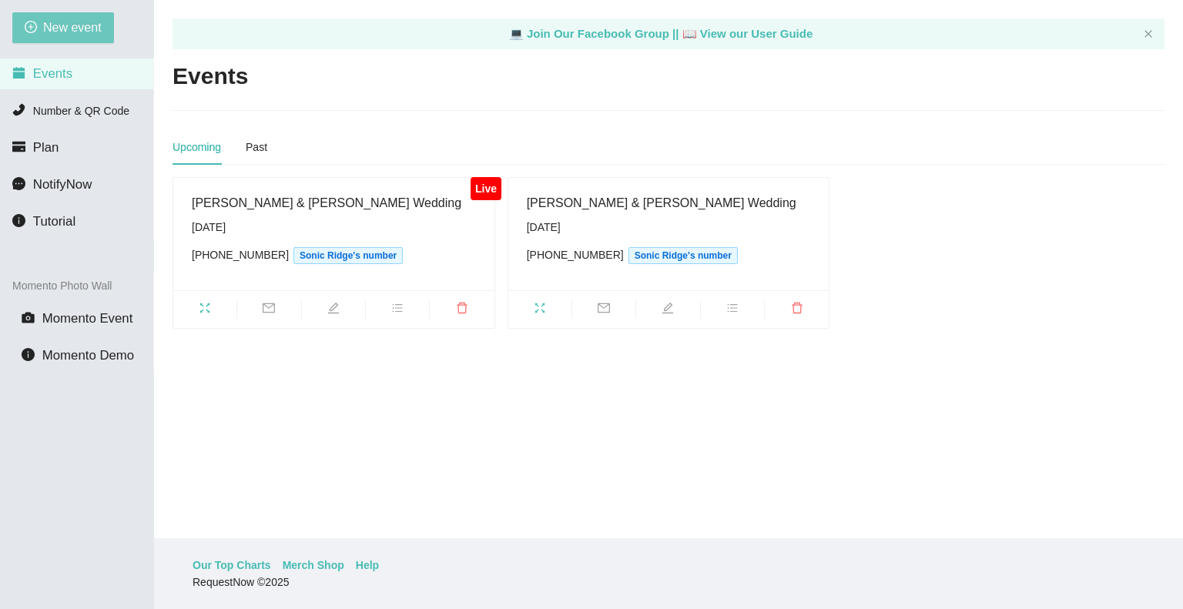
click at [77, 25] on span "New event" at bounding box center [72, 27] width 59 height 19
type textarea "https://virtualdj.com/ask/DJ_Spinz"
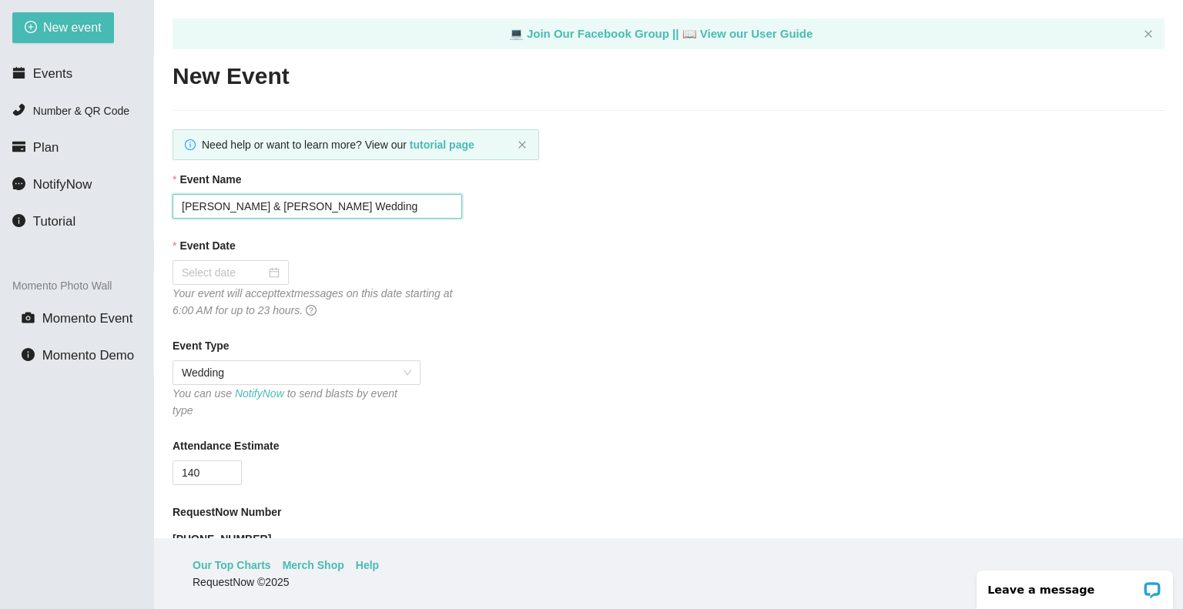
click at [247, 208] on input "Aaron & Kelly Wedding" at bounding box center [317, 206] width 290 height 25
type input "Kalysta & Joaquin Wedding"
click at [277, 261] on div at bounding box center [230, 272] width 116 height 25
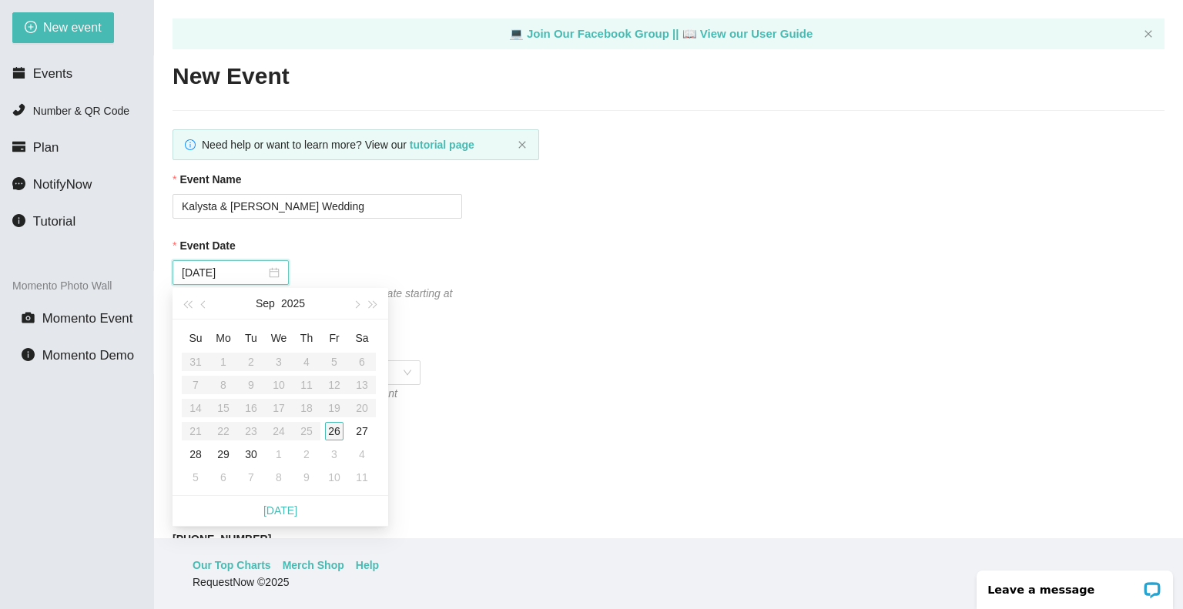
type input "09/26/2025"
click at [354, 308] on button "button" at bounding box center [355, 303] width 17 height 31
type input "10/04/2025"
click at [360, 360] on div "4" at bounding box center [362, 362] width 18 height 18
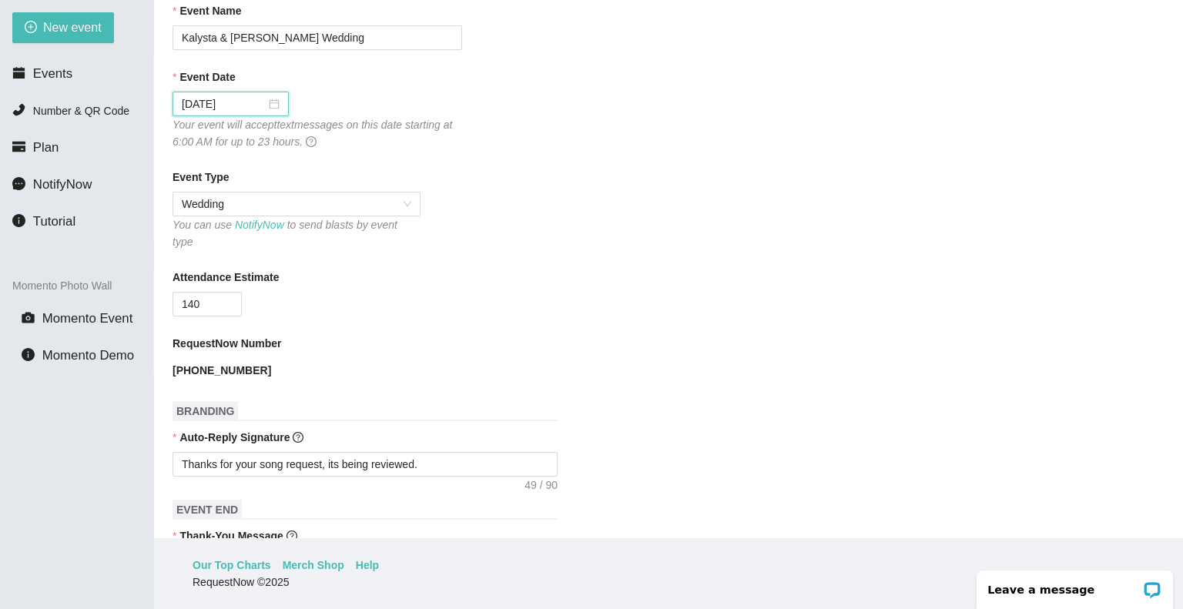
scroll to position [162, 0]
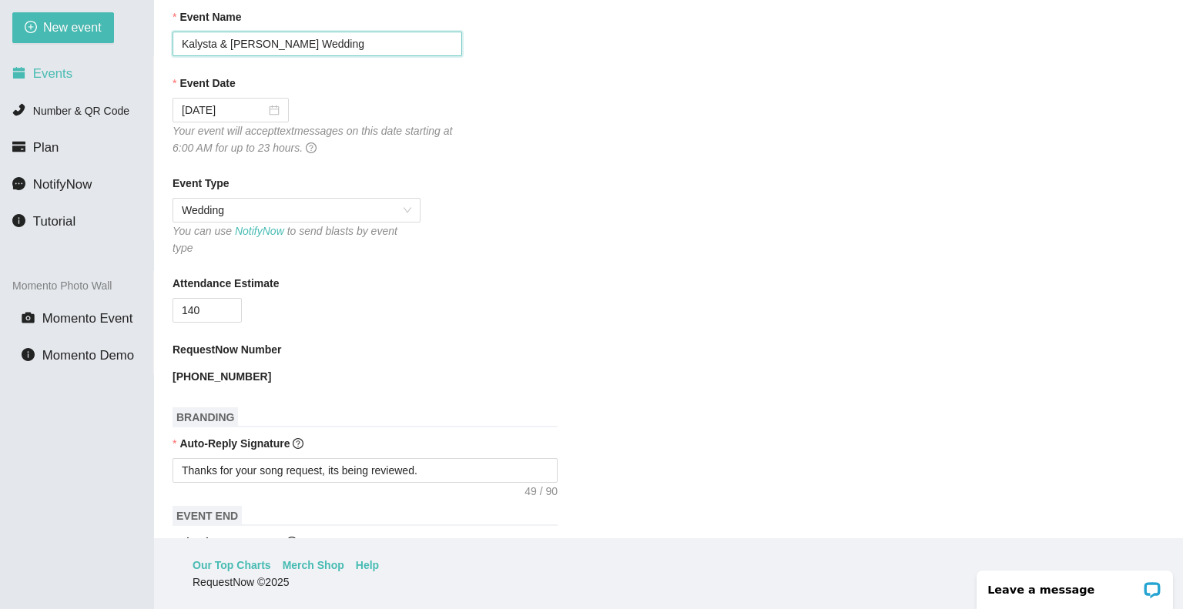
drag, startPoint x: 265, startPoint y: 44, endPoint x: 67, endPoint y: 72, distance: 199.8
click at [67, 72] on section "New event Events Number & QR Code Plan NotifyNow Tutorial Momento Photo Wall Mo…" at bounding box center [591, 304] width 1183 height 609
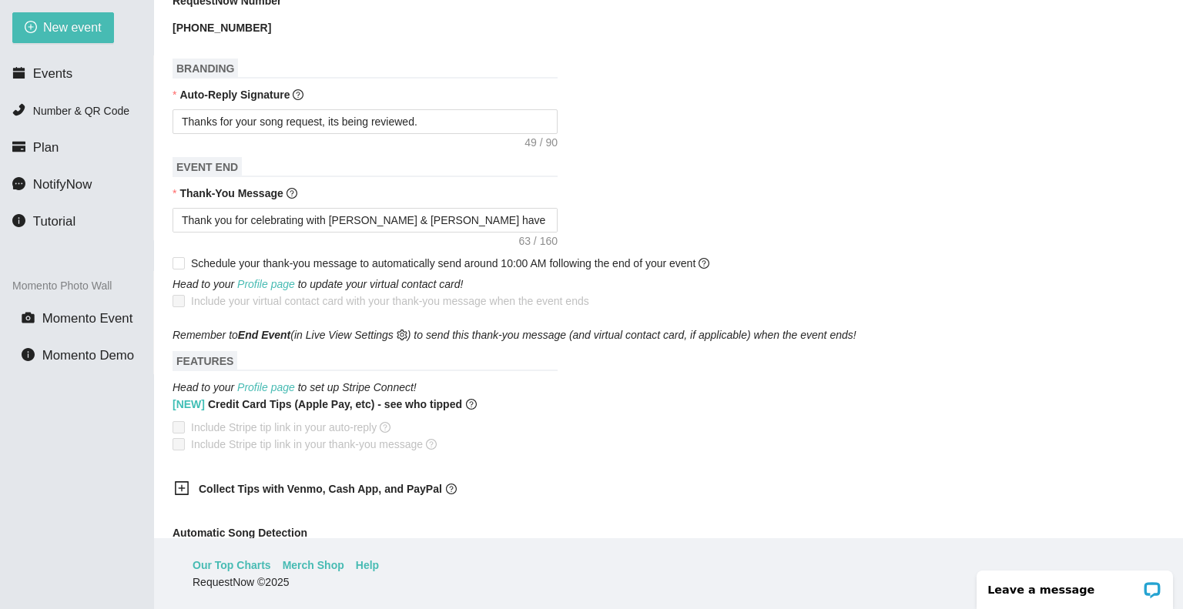
scroll to position [513, 0]
drag, startPoint x: 391, startPoint y: 205, endPoint x: 379, endPoint y: 206, distance: 12.3
click at [379, 206] on textarea "Thank you for celebrating with Aaron & Kelly have a safe night." at bounding box center [364, 218] width 385 height 25
click at [395, 206] on textarea "Thank you for celebrating with Aaron & Kelly have a safe night." at bounding box center [364, 218] width 385 height 25
drag, startPoint x: 394, startPoint y: 206, endPoint x: 329, endPoint y: 211, distance: 65.7
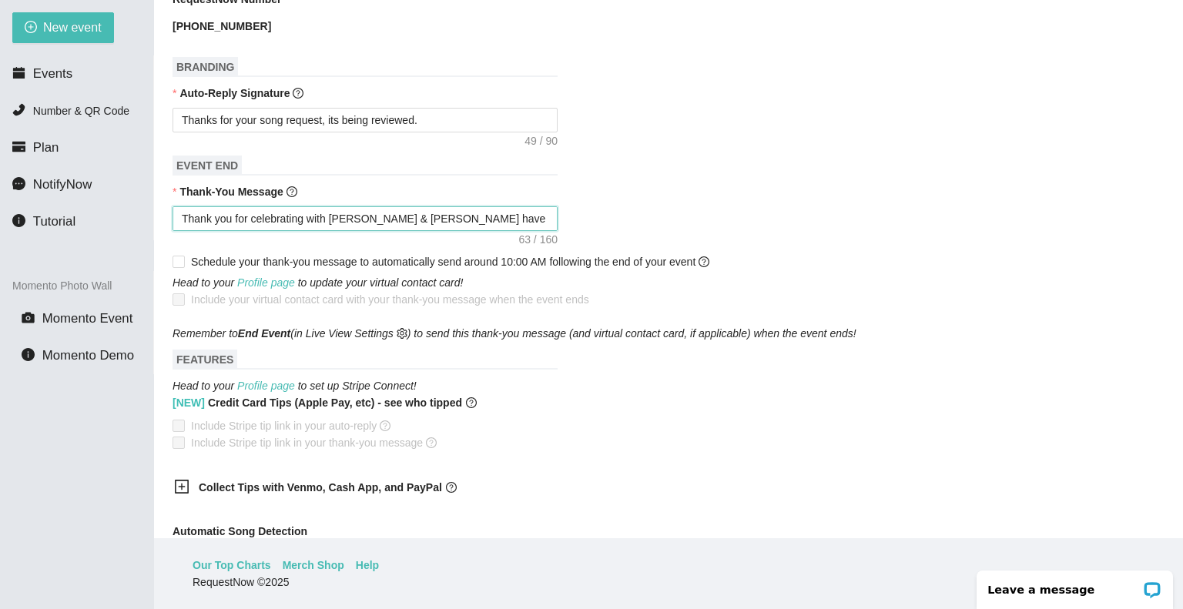
click at [329, 211] on textarea "Thank you for celebrating with Aaron & Kelly have a safe night." at bounding box center [364, 218] width 385 height 25
paste textarea "Kalysta & Joaquin"
type textarea "Thank you for celebrating with Kalysta & Joaquin have a safe night."
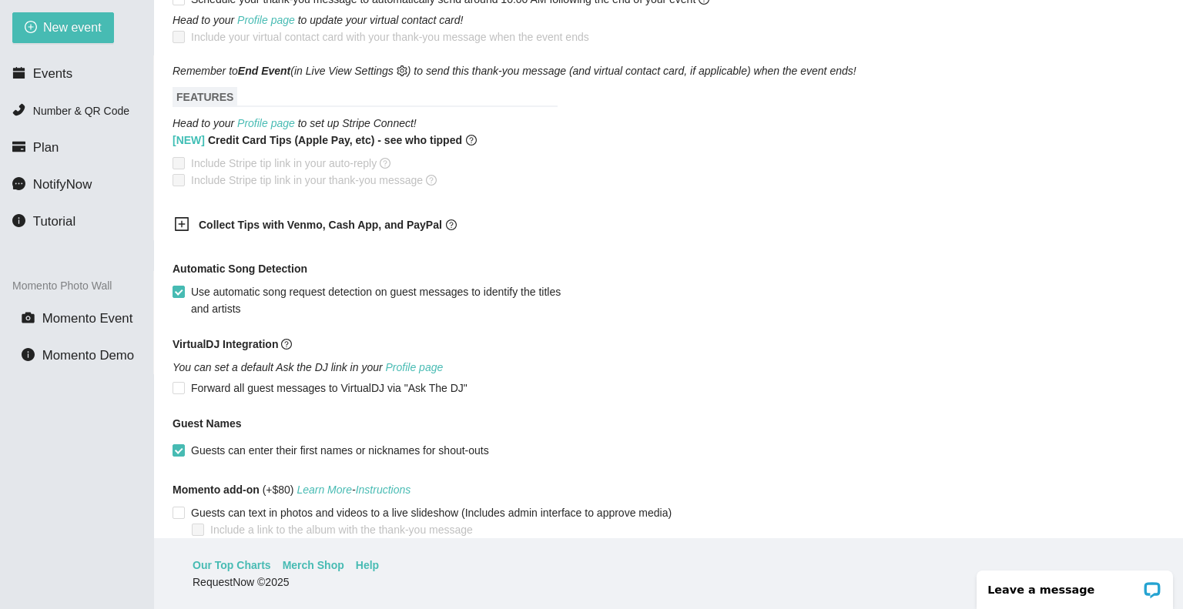
scroll to position [853, 0]
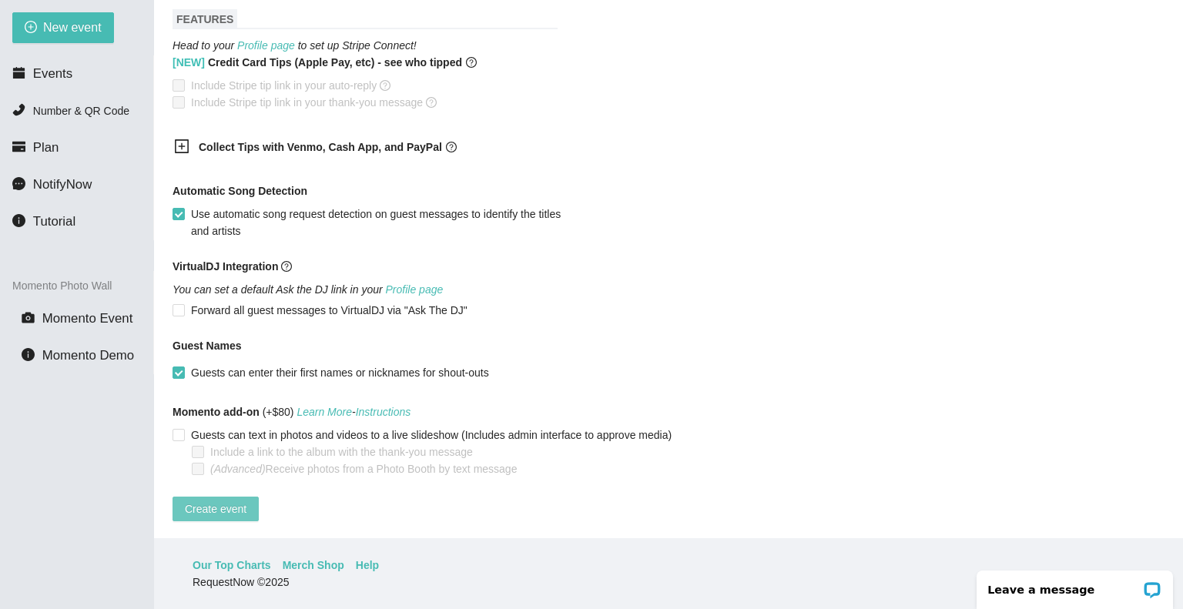
type textarea "Thank you for celebrating with Kalysta & Joaquin have a safe night."
click at [219, 501] on span "Create event" at bounding box center [216, 509] width 62 height 17
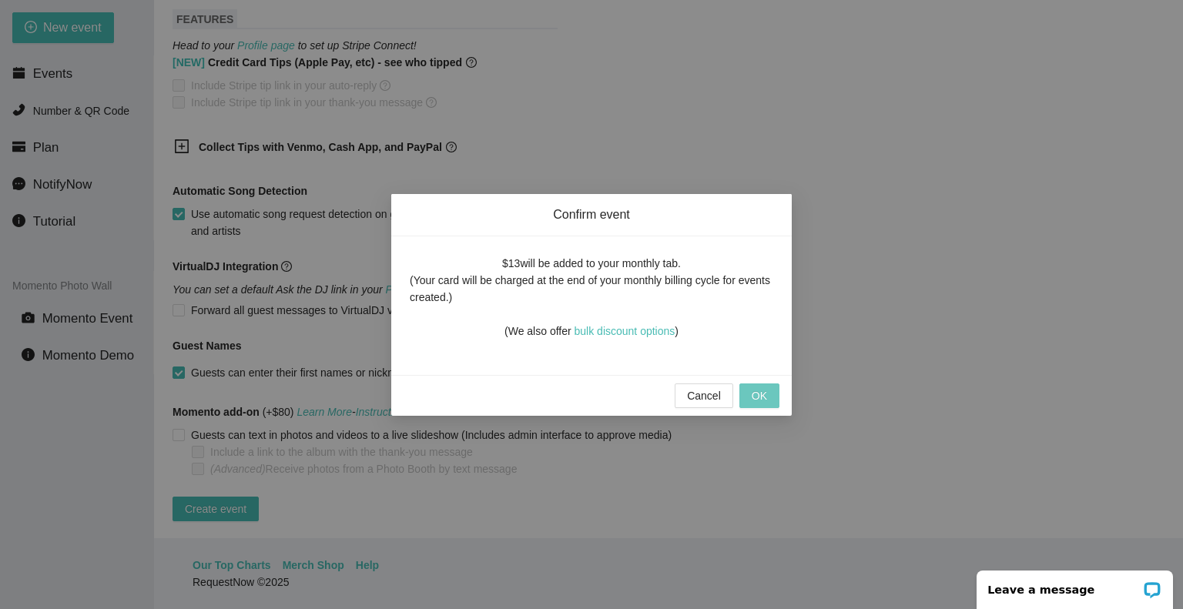
click at [761, 400] on span "OK" at bounding box center [759, 395] width 15 height 17
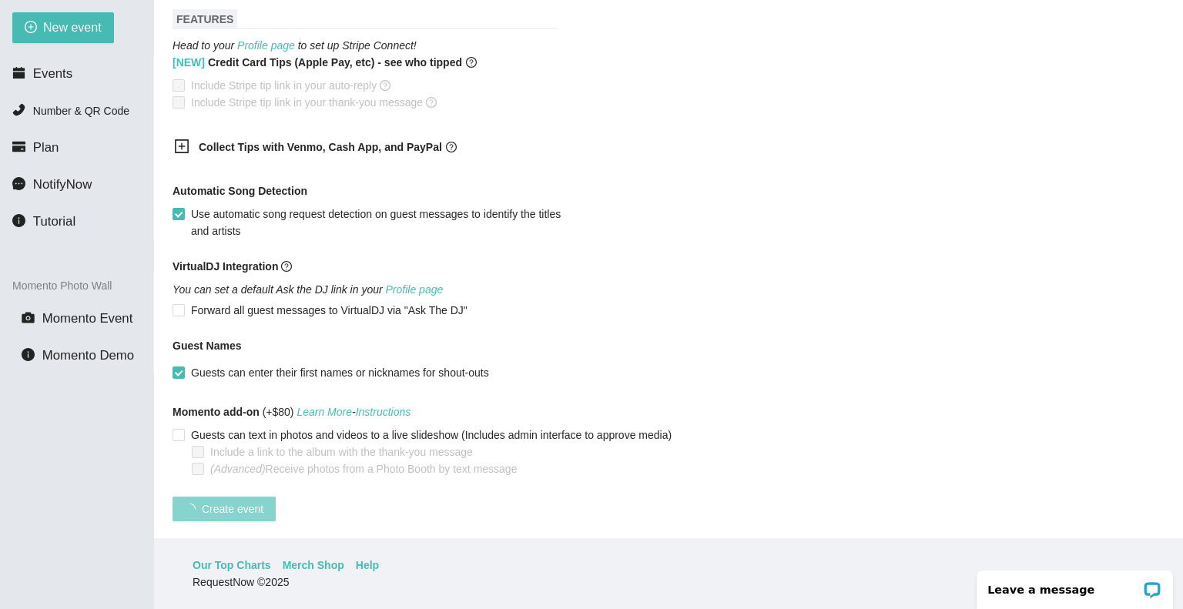
scroll to position [252, 0]
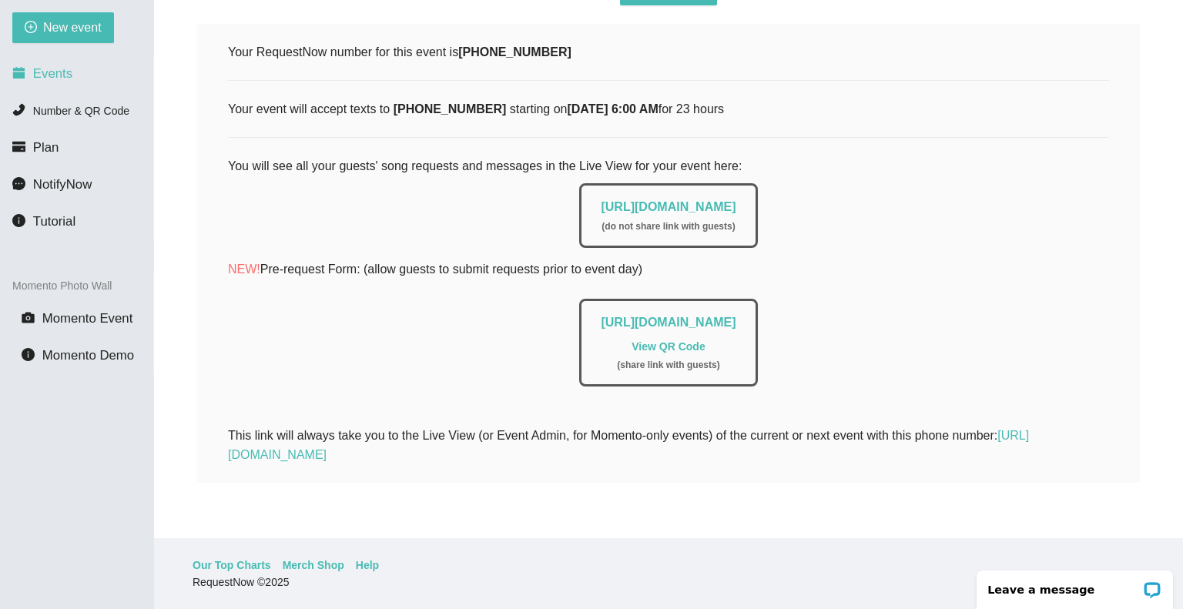
click at [43, 70] on span "Events" at bounding box center [52, 73] width 39 height 15
